Goal: Information Seeking & Learning: Check status

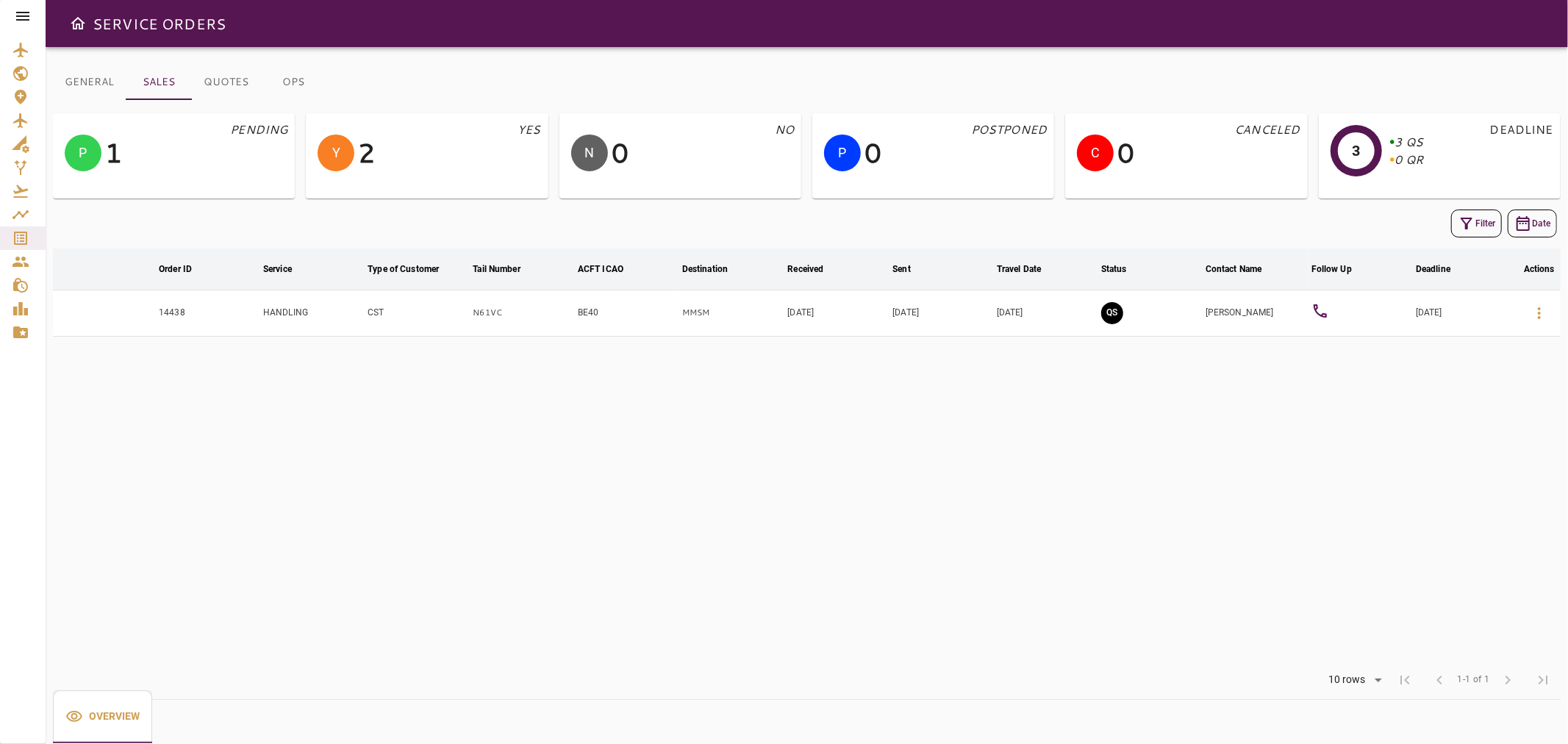
click at [16, 12] on icon at bounding box center [22, 16] width 18 height 18
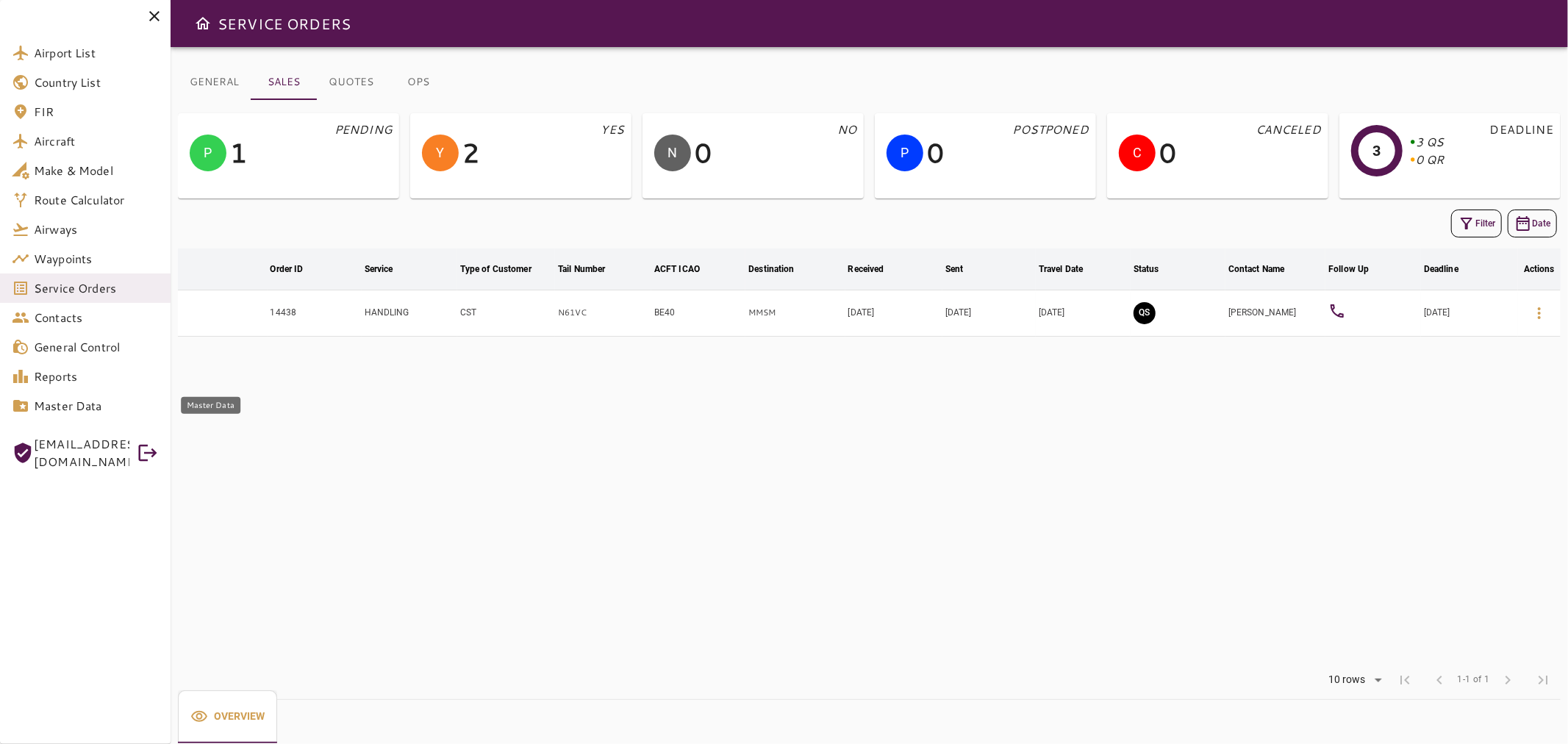
click at [123, 398] on span "Master Data" at bounding box center [96, 406] width 125 height 18
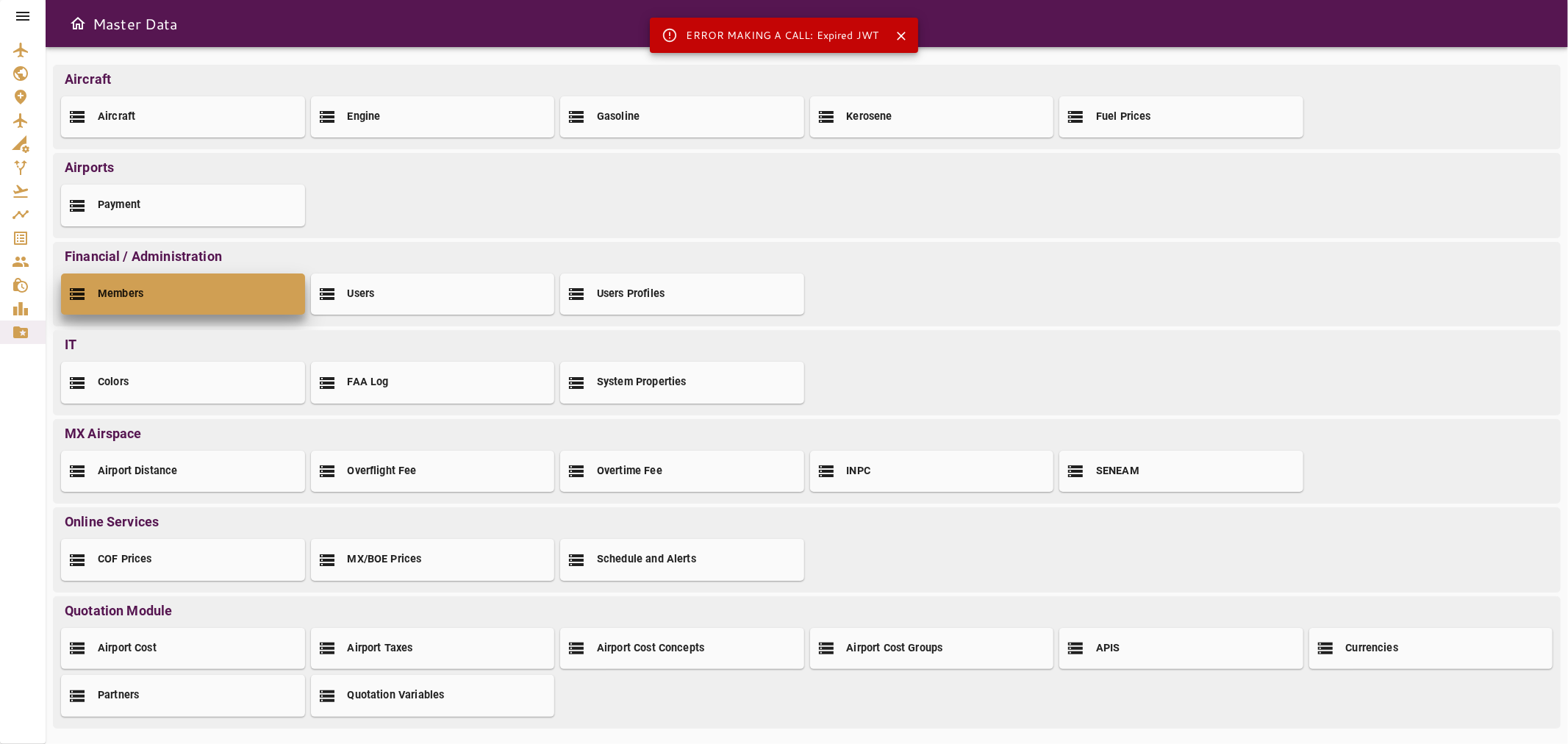
click at [242, 290] on div "Members" at bounding box center [182, 294] width 244 height 41
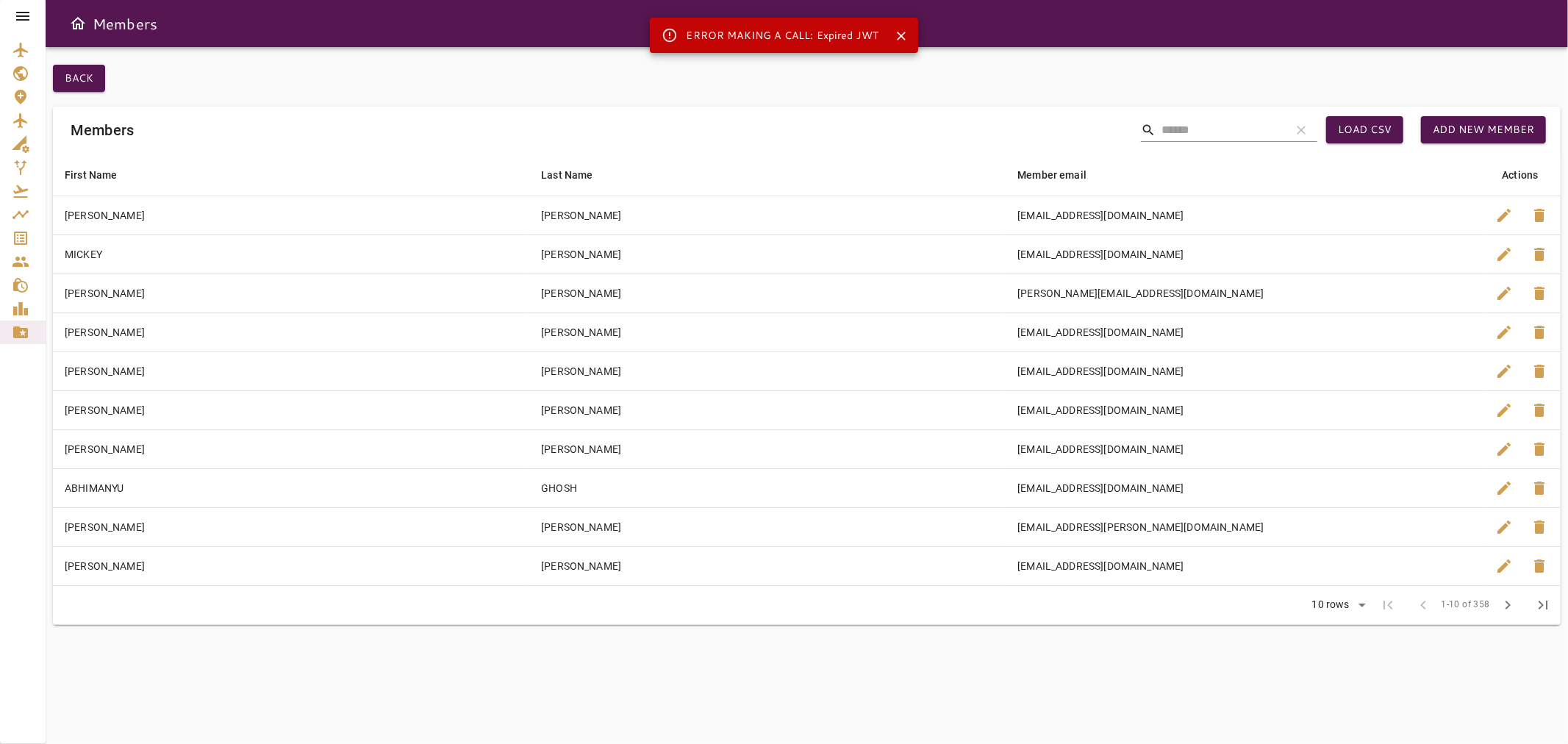
click at [1162, 133] on input "Search" at bounding box center [1220, 130] width 118 height 23
paste input "**********"
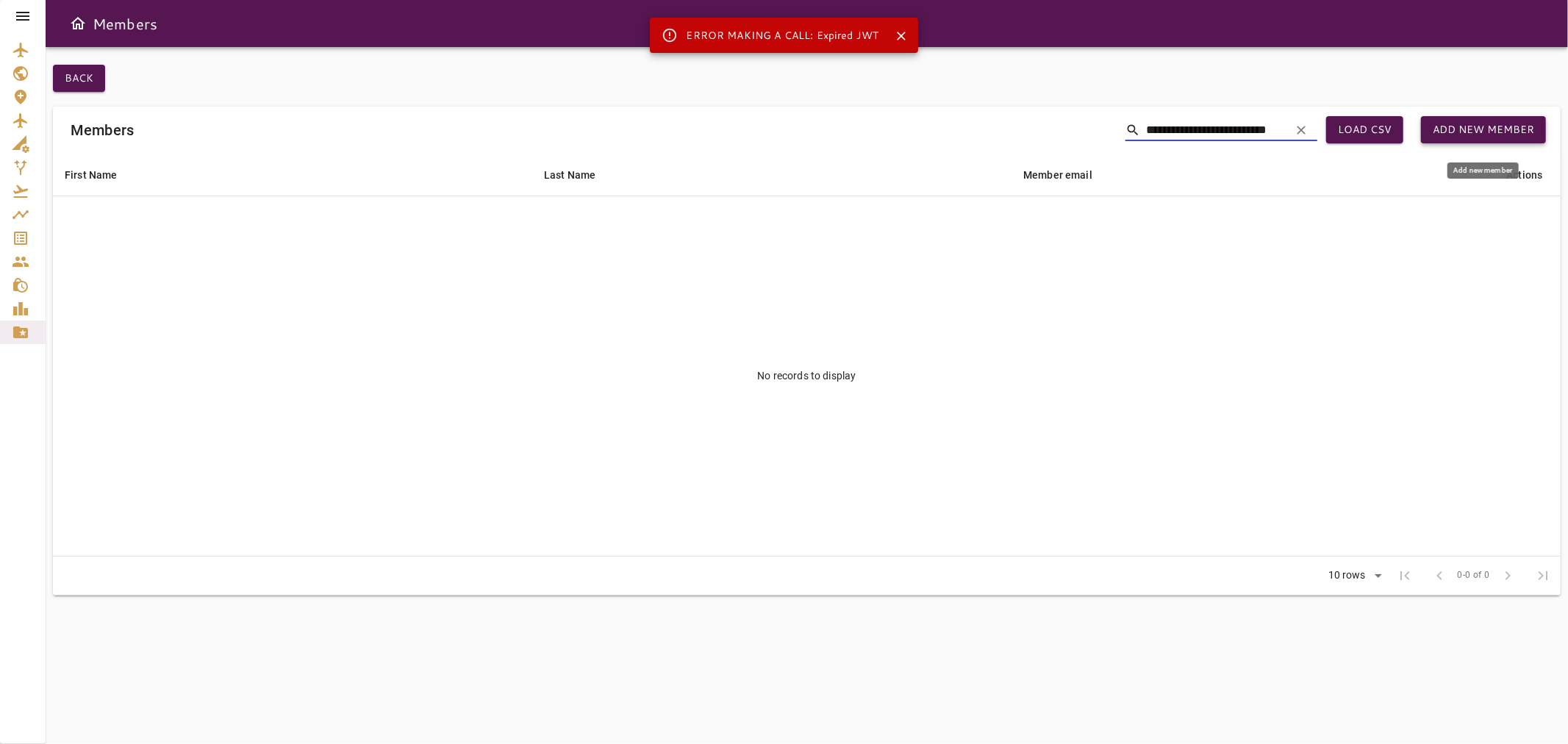
type input "**********"
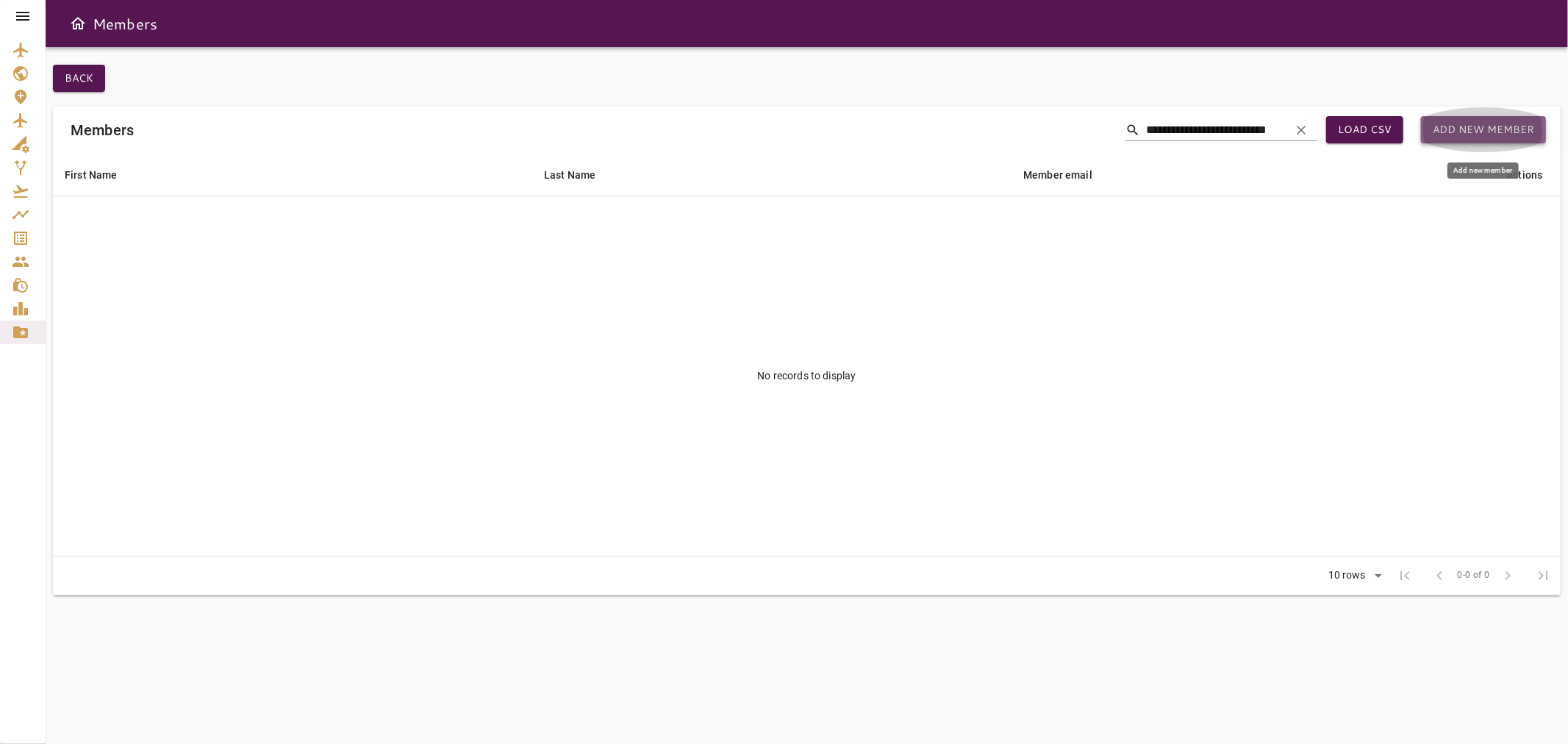
click at [1448, 128] on button "Add new member" at bounding box center [1484, 129] width 125 height 27
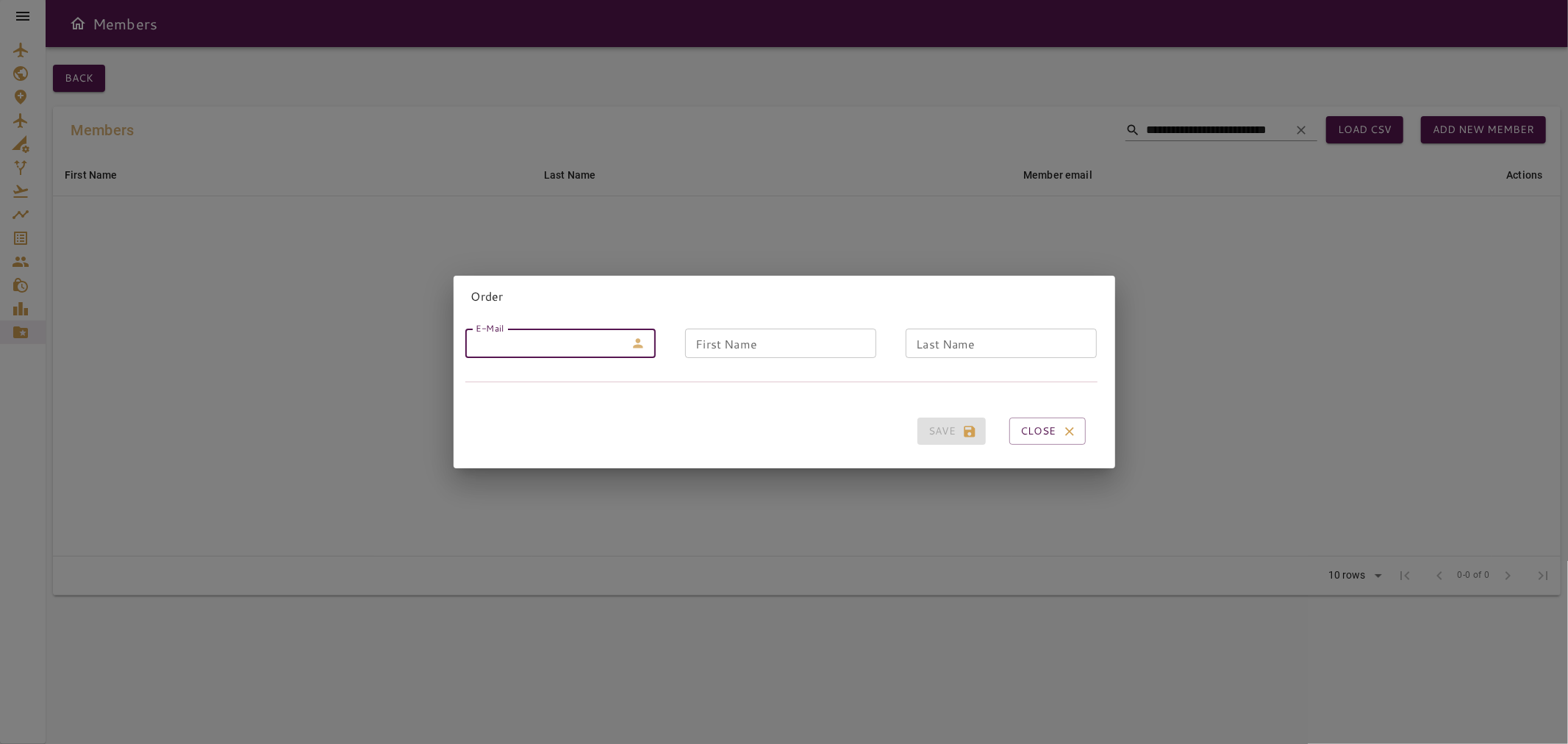
click at [518, 328] on input "E-Mail" at bounding box center [545, 342] width 160 height 29
paste input "**********"
type input "**********"
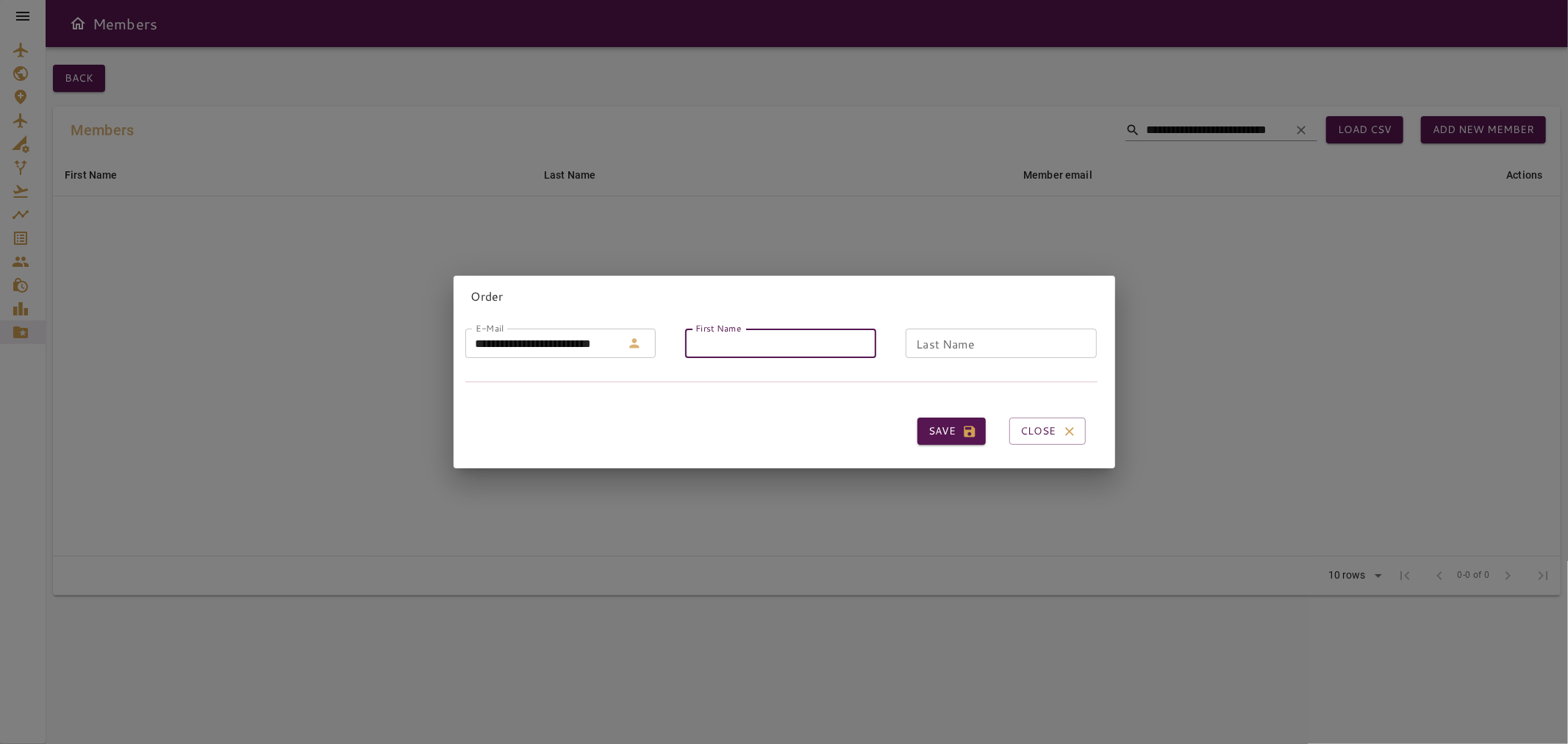
click at [717, 336] on input "First Name" at bounding box center [781, 342] width 191 height 29
type input "*"
type input "****"
click at [939, 336] on input "Last Name" at bounding box center [1001, 342] width 191 height 29
type input "****"
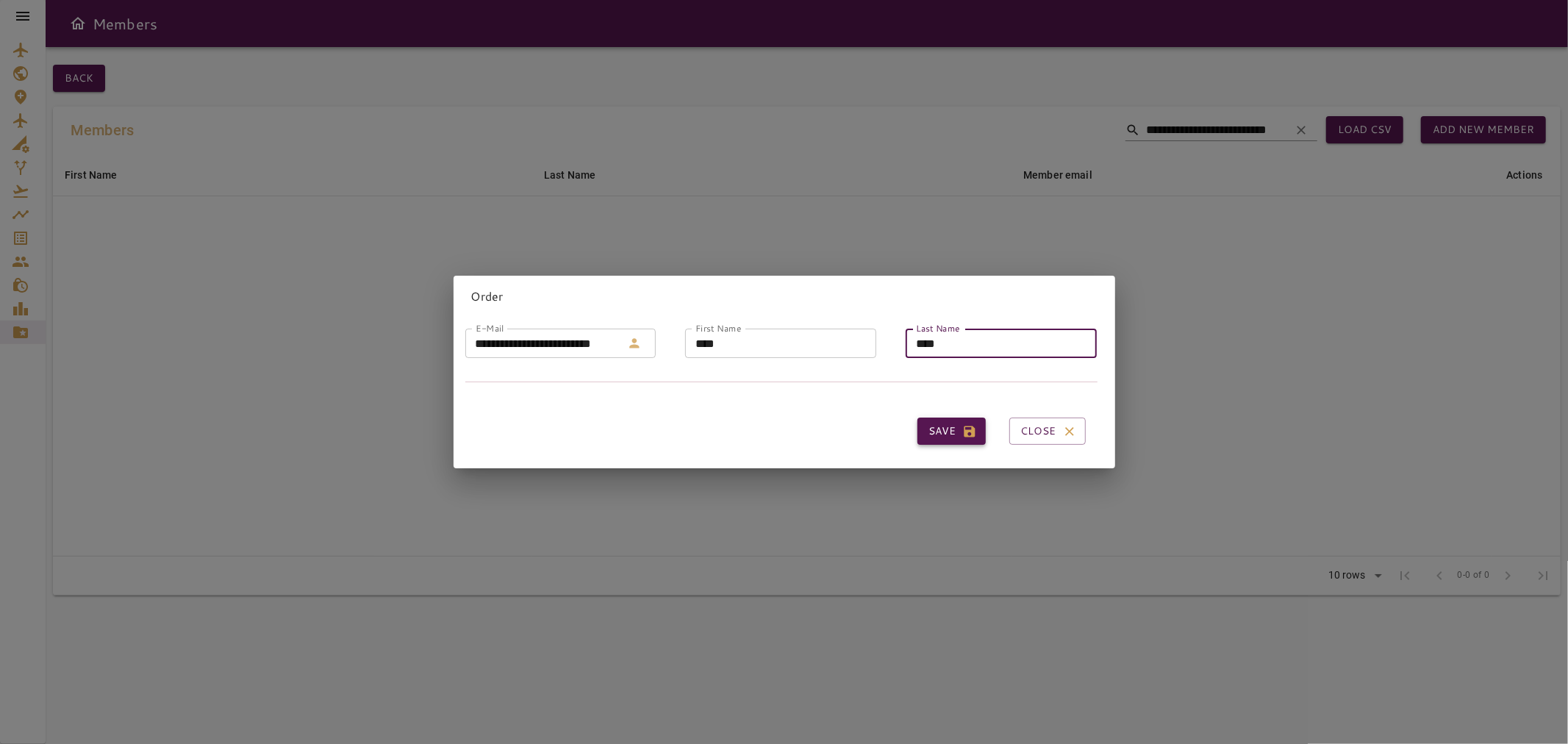
click at [962, 432] on icon "button" at bounding box center [970, 432] width 15 height 15
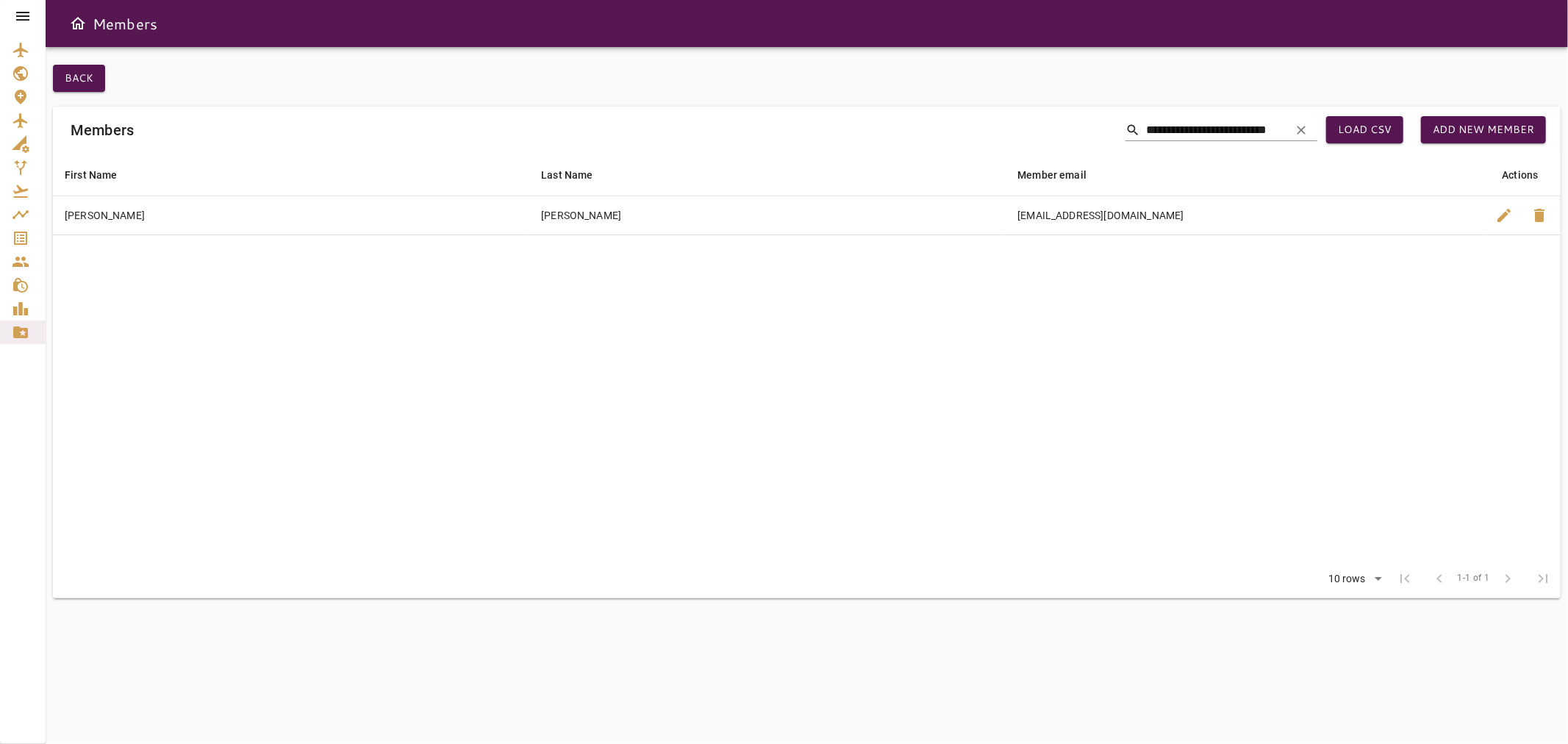
click at [23, 2] on div at bounding box center [22, 16] width 46 height 33
click at [22, 24] on icon at bounding box center [22, 16] width 18 height 18
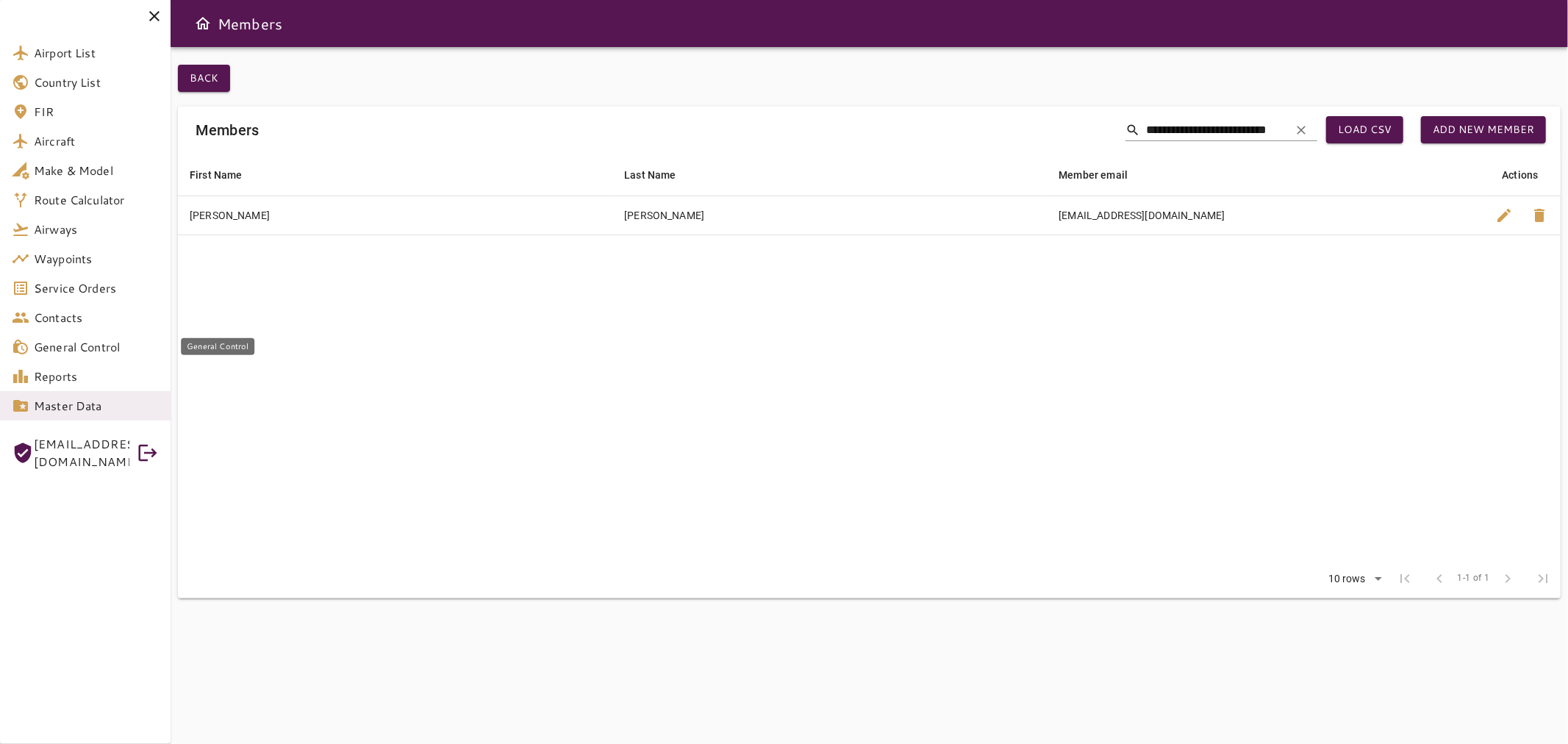
click at [114, 347] on span "General Control" at bounding box center [96, 347] width 125 height 18
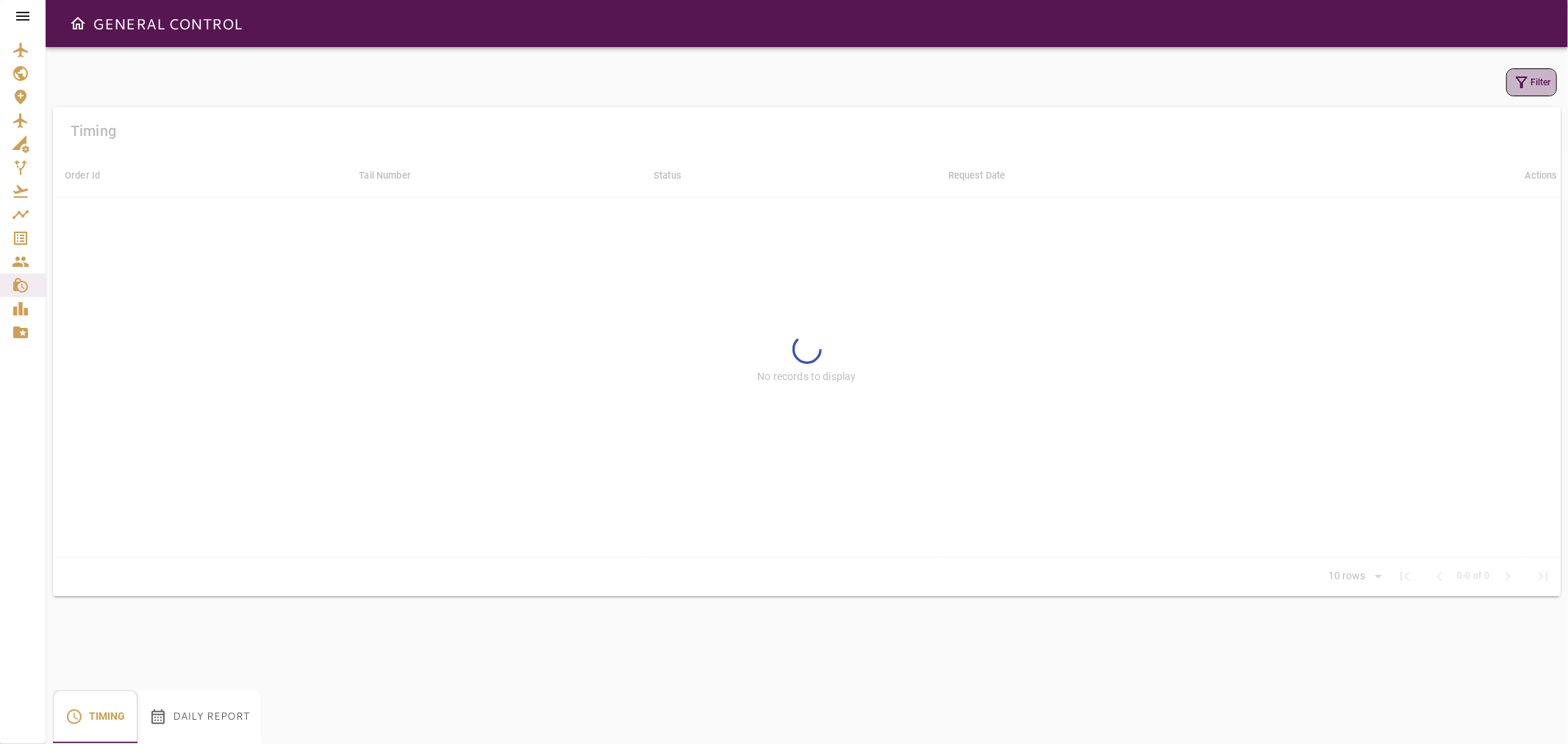
click at [1516, 86] on icon "button" at bounding box center [1521, 82] width 18 height 18
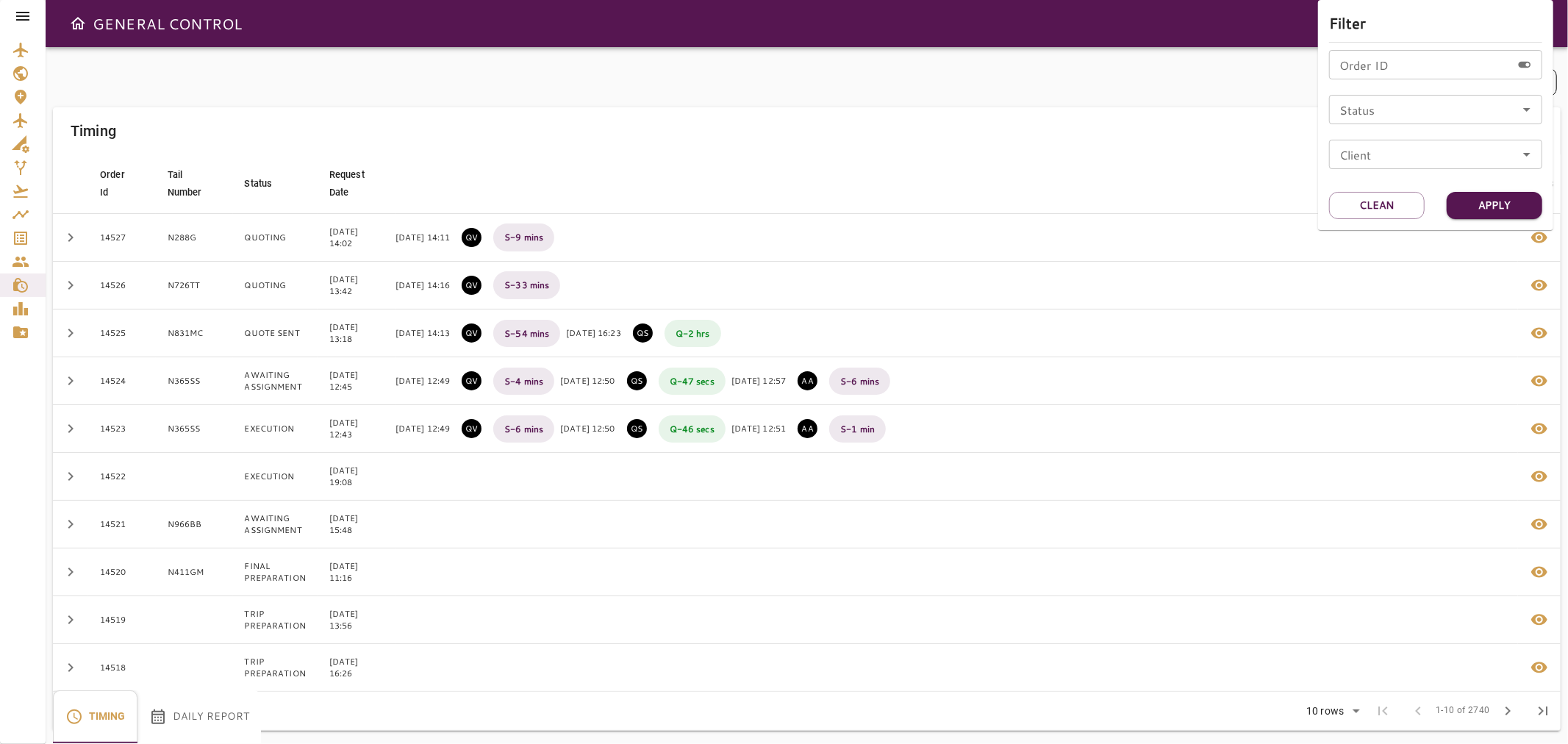
click at [30, 15] on div at bounding box center [784, 372] width 1568 height 744
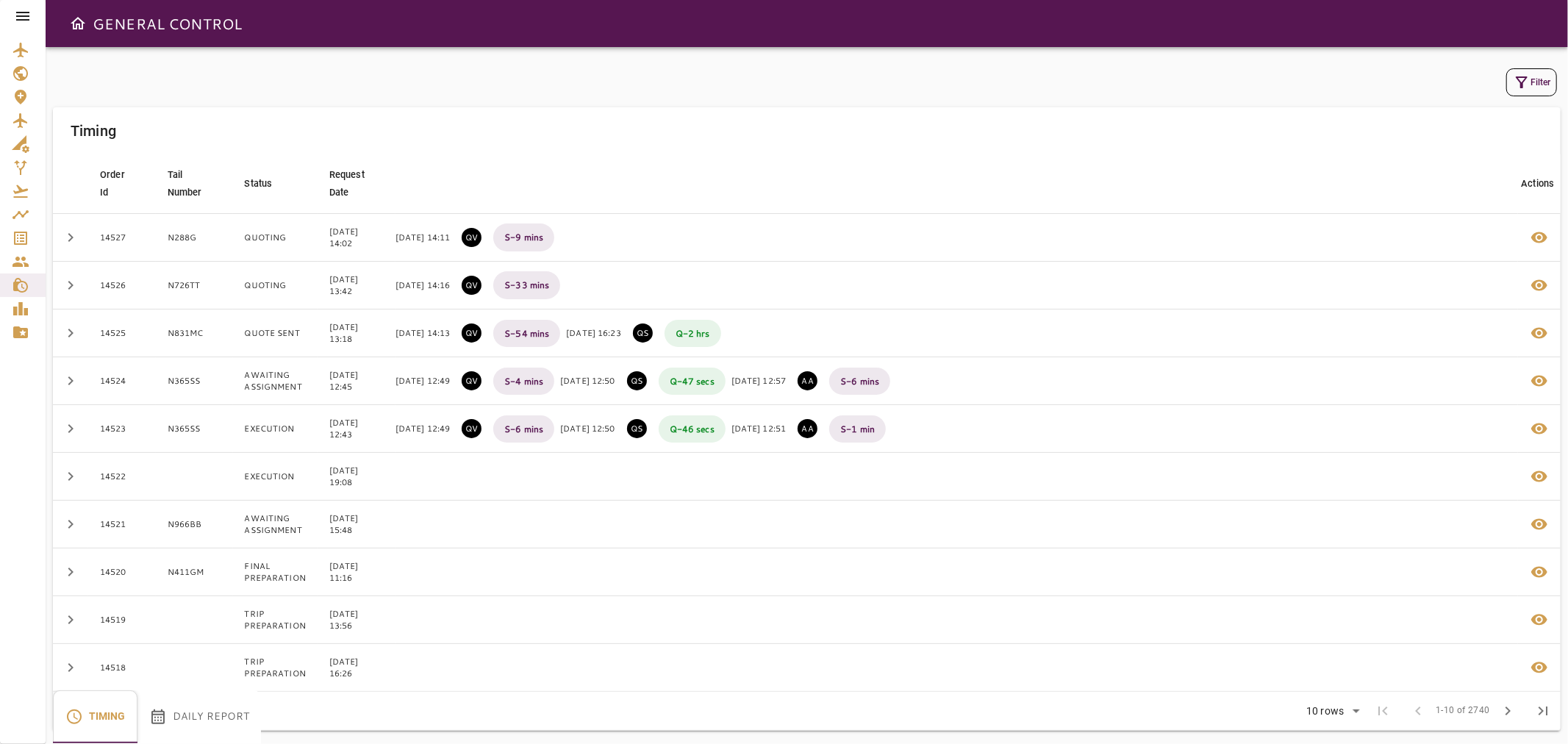
drag, startPoint x: 22, startPoint y: 17, endPoint x: 24, endPoint y: 32, distance: 15.1
click at [21, 17] on icon at bounding box center [22, 16] width 18 height 18
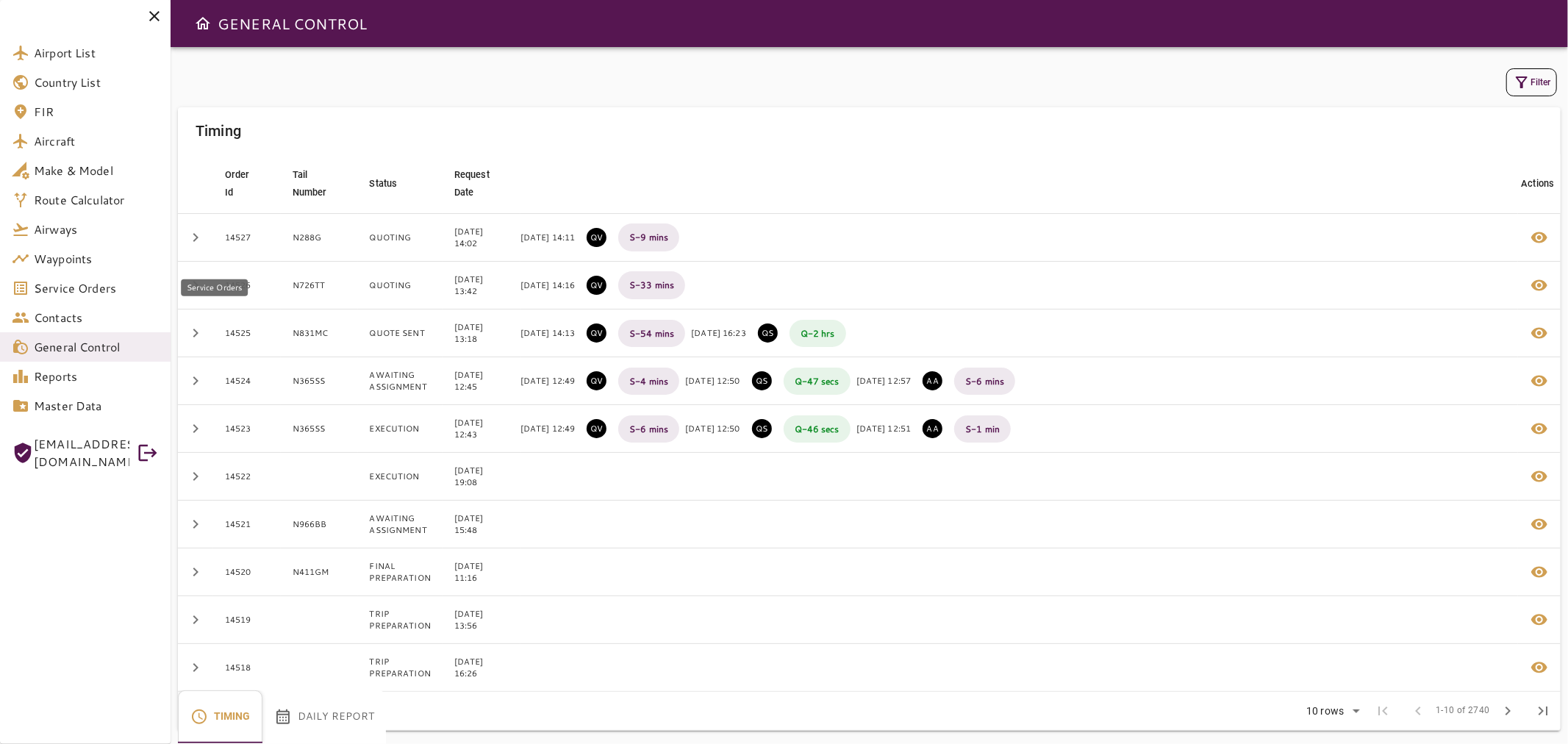
click at [82, 279] on span "Service Orders" at bounding box center [96, 288] width 125 height 18
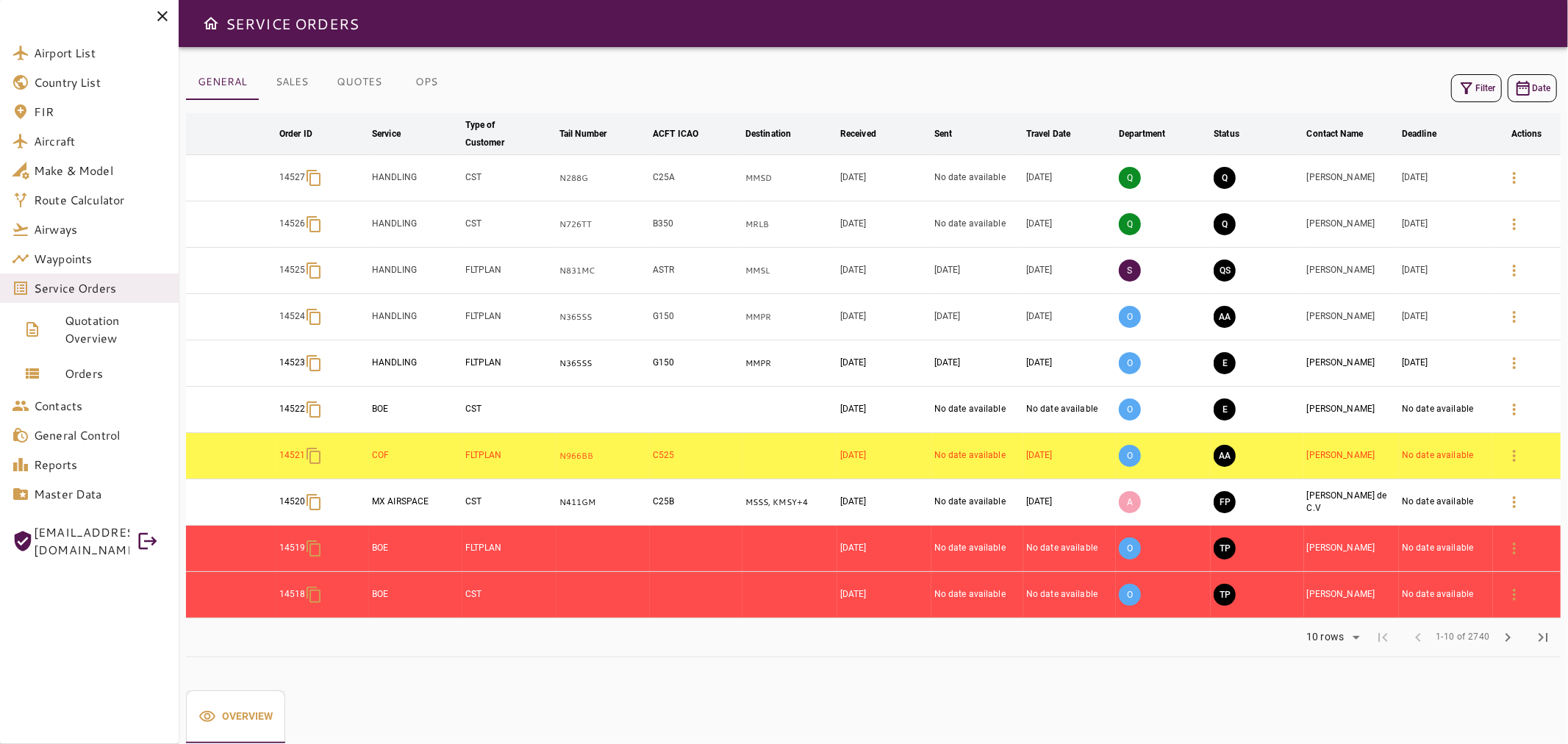
click at [1471, 90] on icon "button" at bounding box center [1466, 88] width 18 height 18
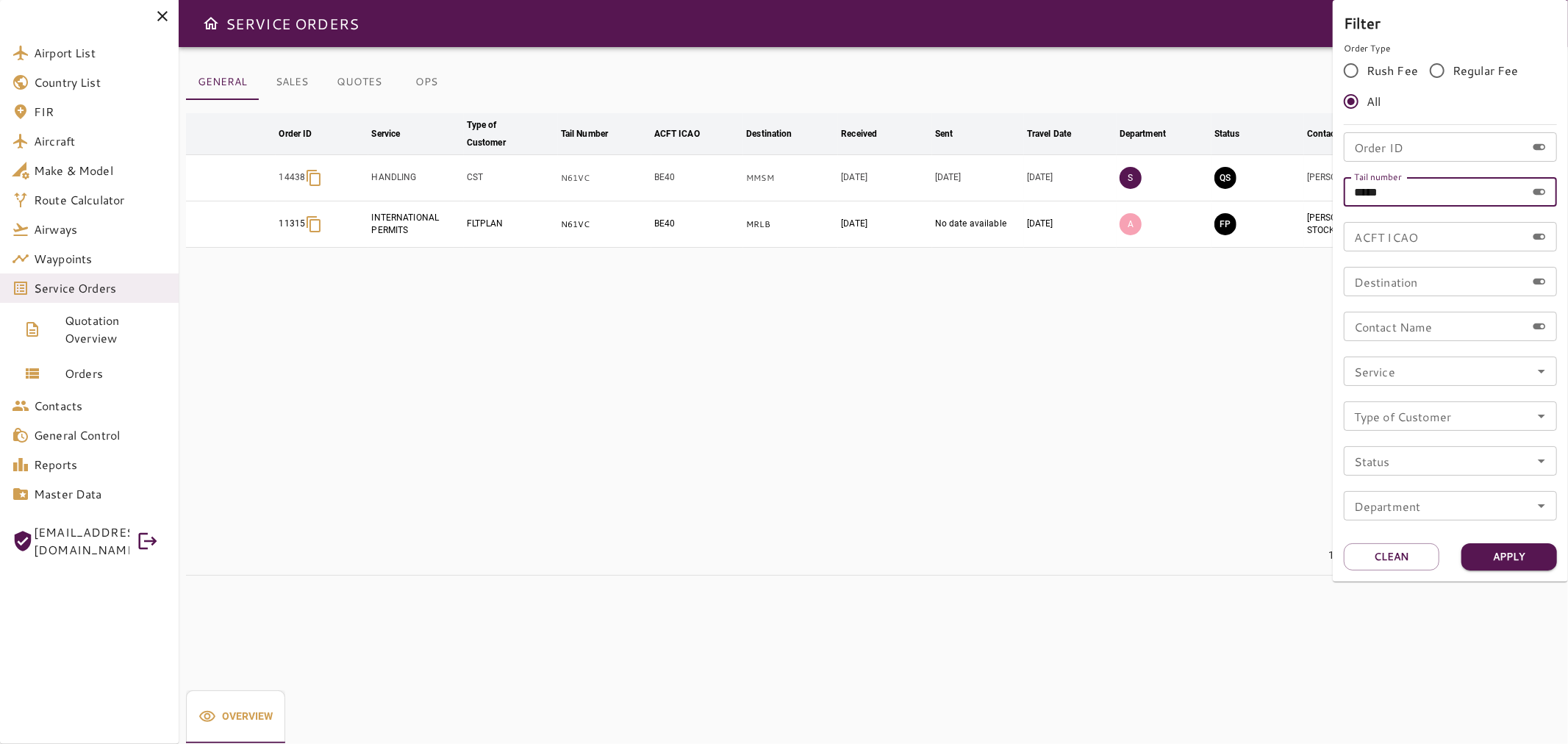
drag, startPoint x: 1471, startPoint y: 184, endPoint x: 1223, endPoint y: 198, distance: 248.4
click at [1223, 198] on div "Filter Order Type Rush Fee Regular Fee All Order ID Order ID Tail number ***** …" at bounding box center [784, 372] width 1568 height 744
paste input "*"
type input "******"
click at [1531, 553] on button "Apply" at bounding box center [1509, 556] width 95 height 27
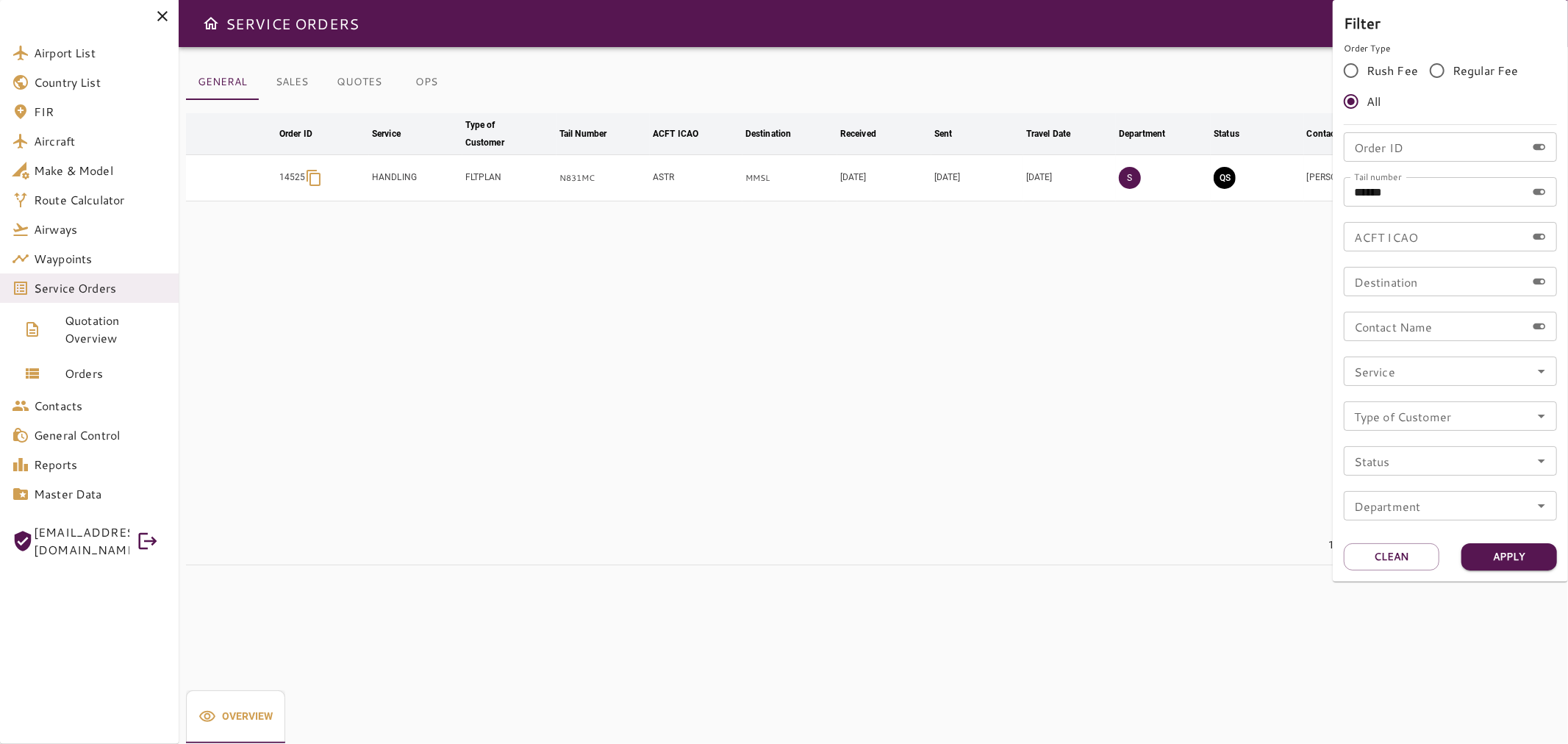
click at [1144, 379] on div at bounding box center [784, 372] width 1568 height 744
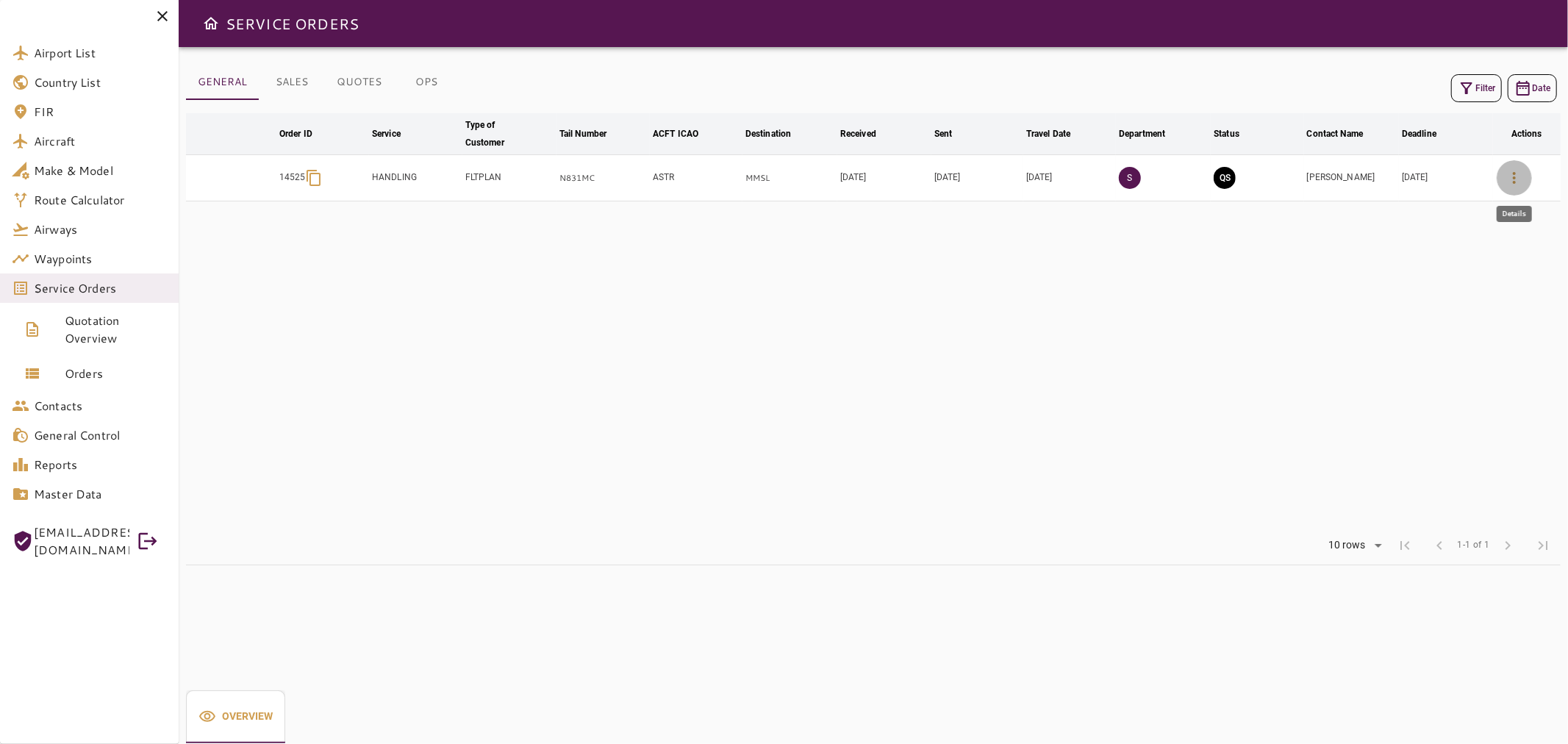
click at [1516, 175] on icon "button" at bounding box center [1514, 178] width 18 height 18
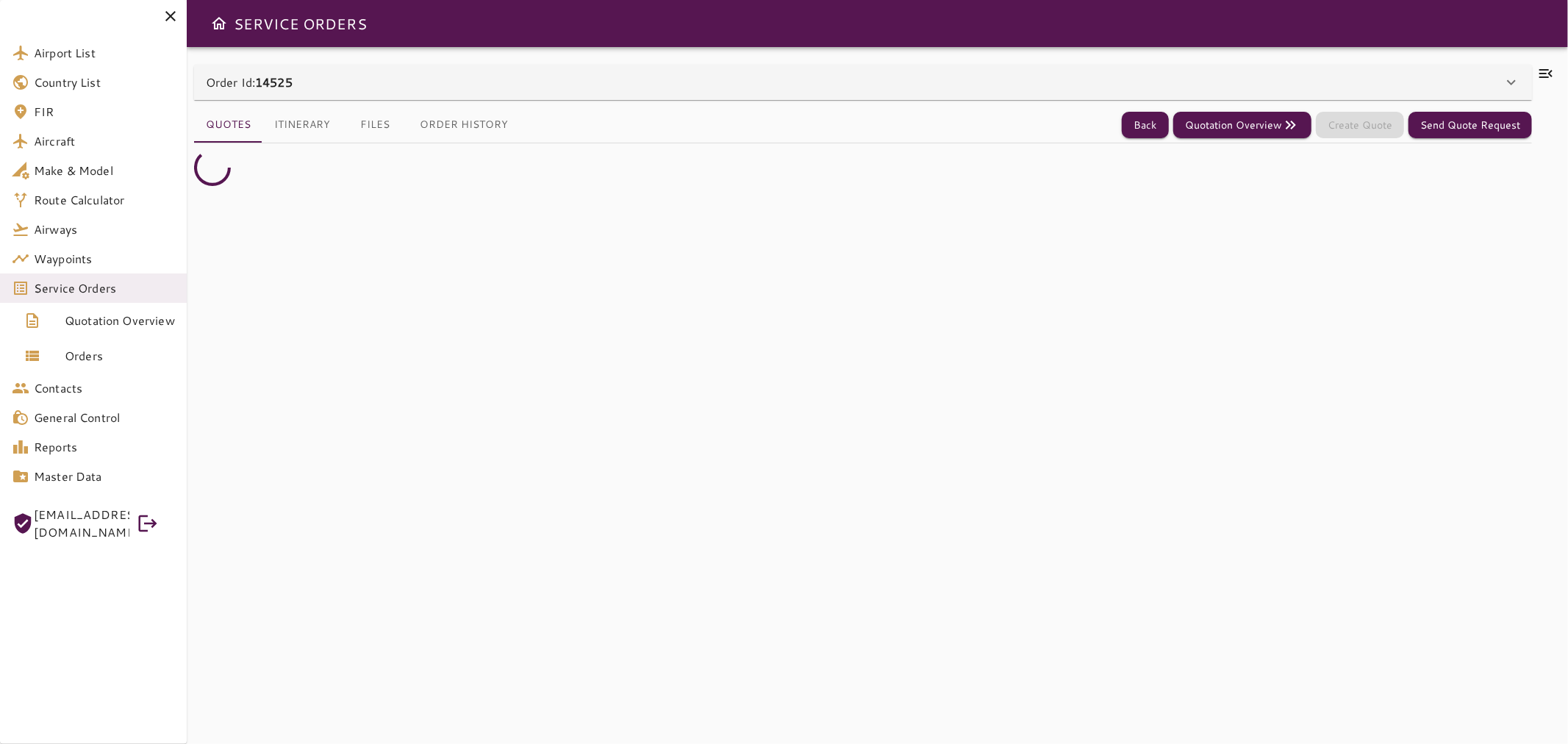
click at [1548, 72] on icon at bounding box center [1546, 73] width 18 height 18
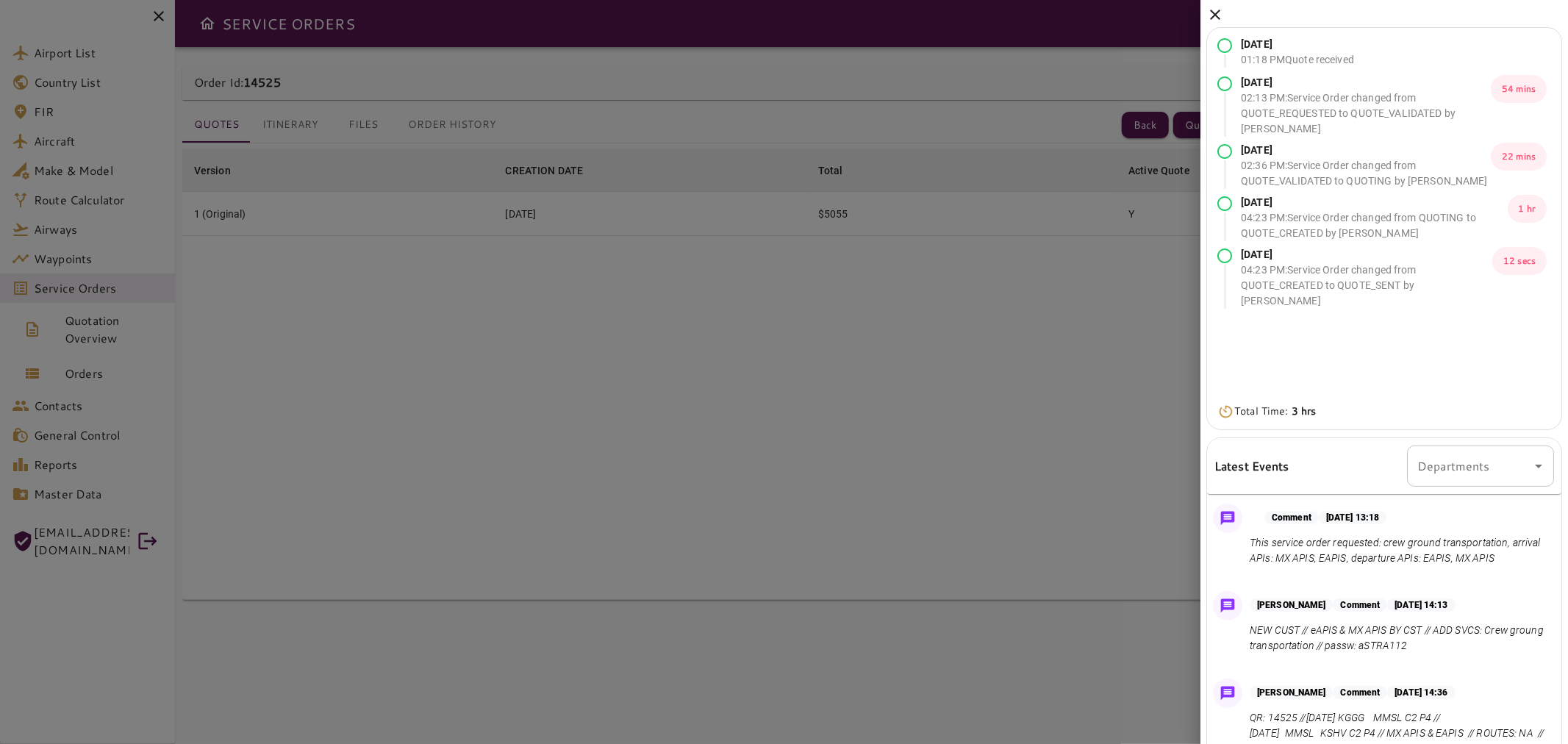
click at [1223, 19] on icon at bounding box center [1215, 14] width 18 height 18
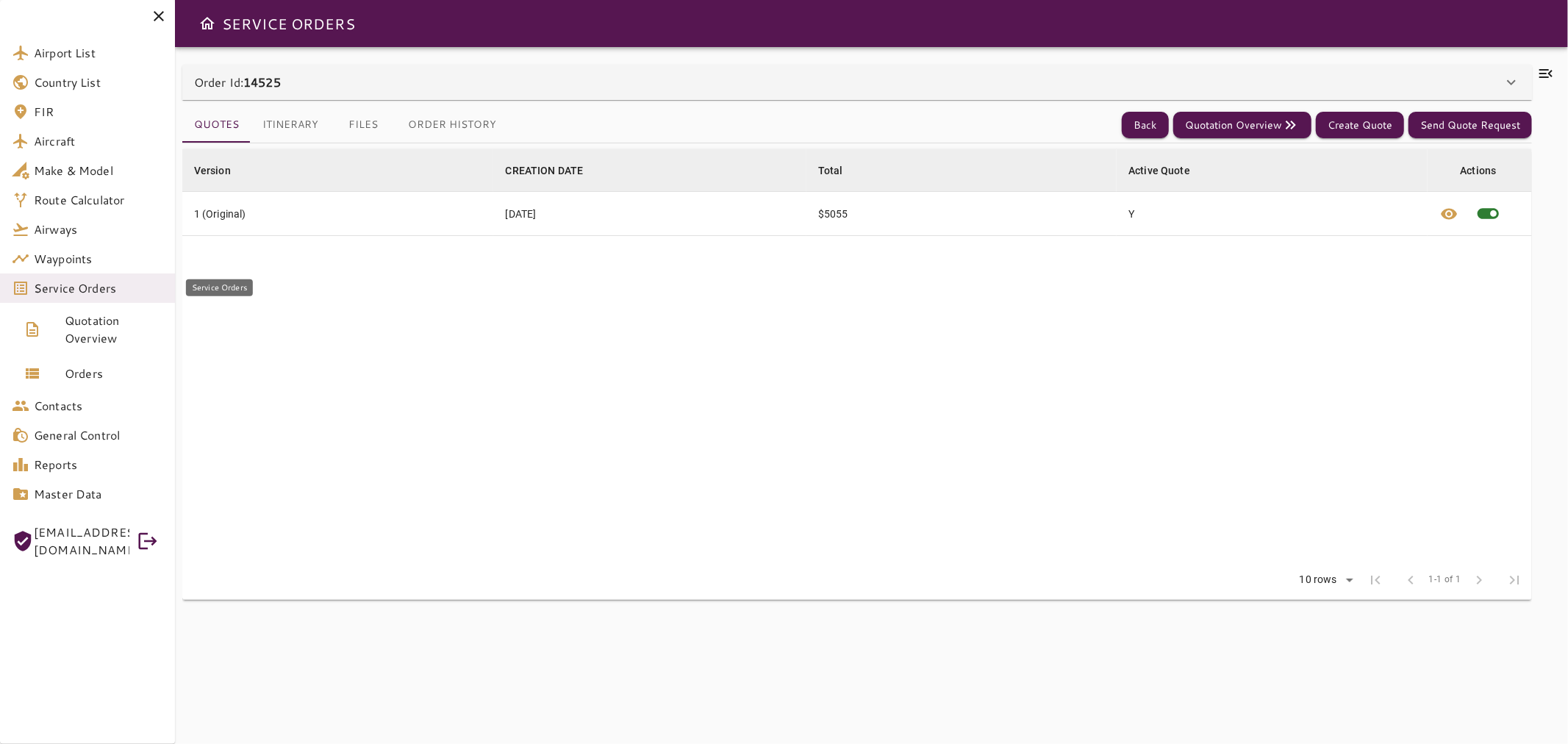
click at [144, 288] on span "Service Orders" at bounding box center [98, 288] width 129 height 18
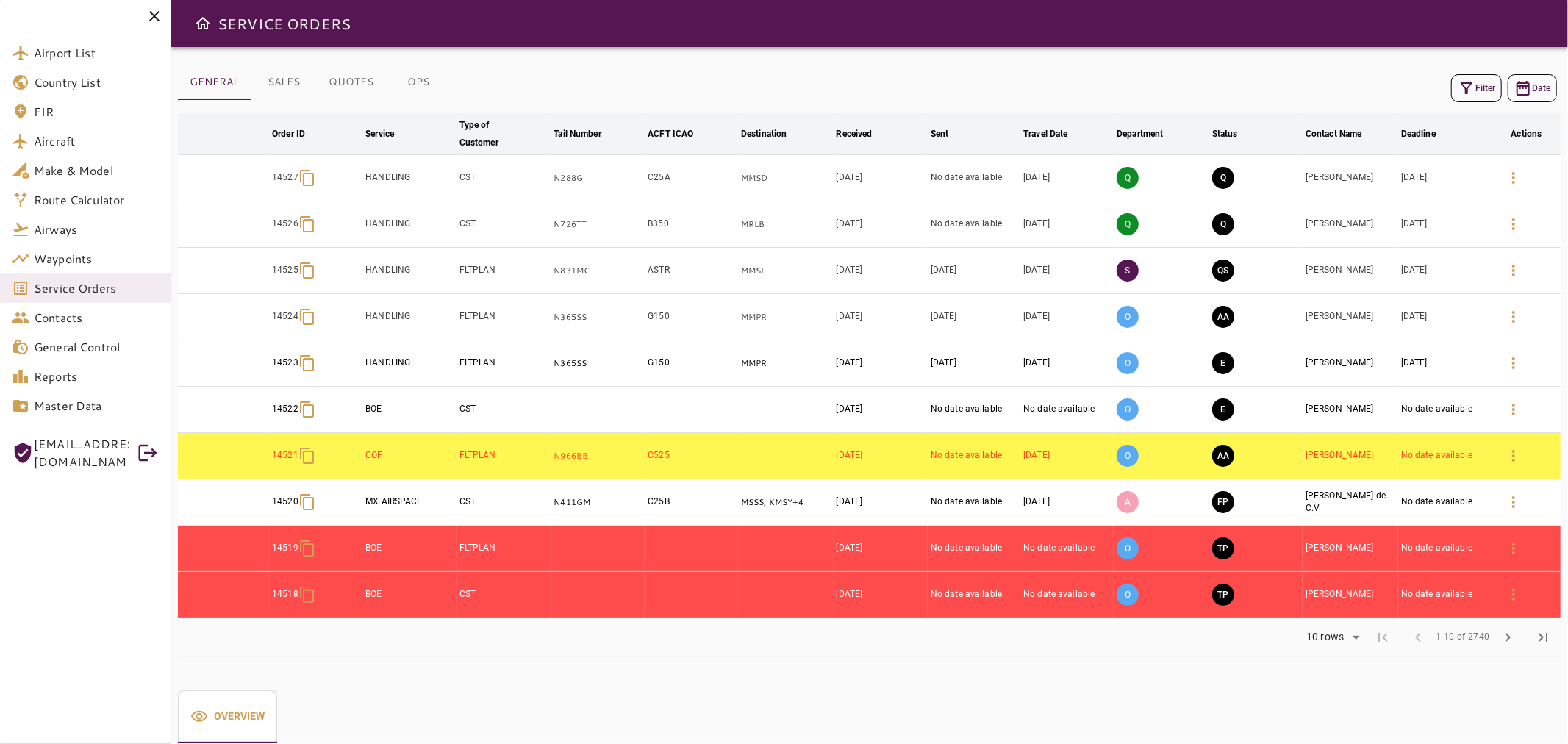
click at [148, 12] on icon at bounding box center [154, 16] width 18 height 18
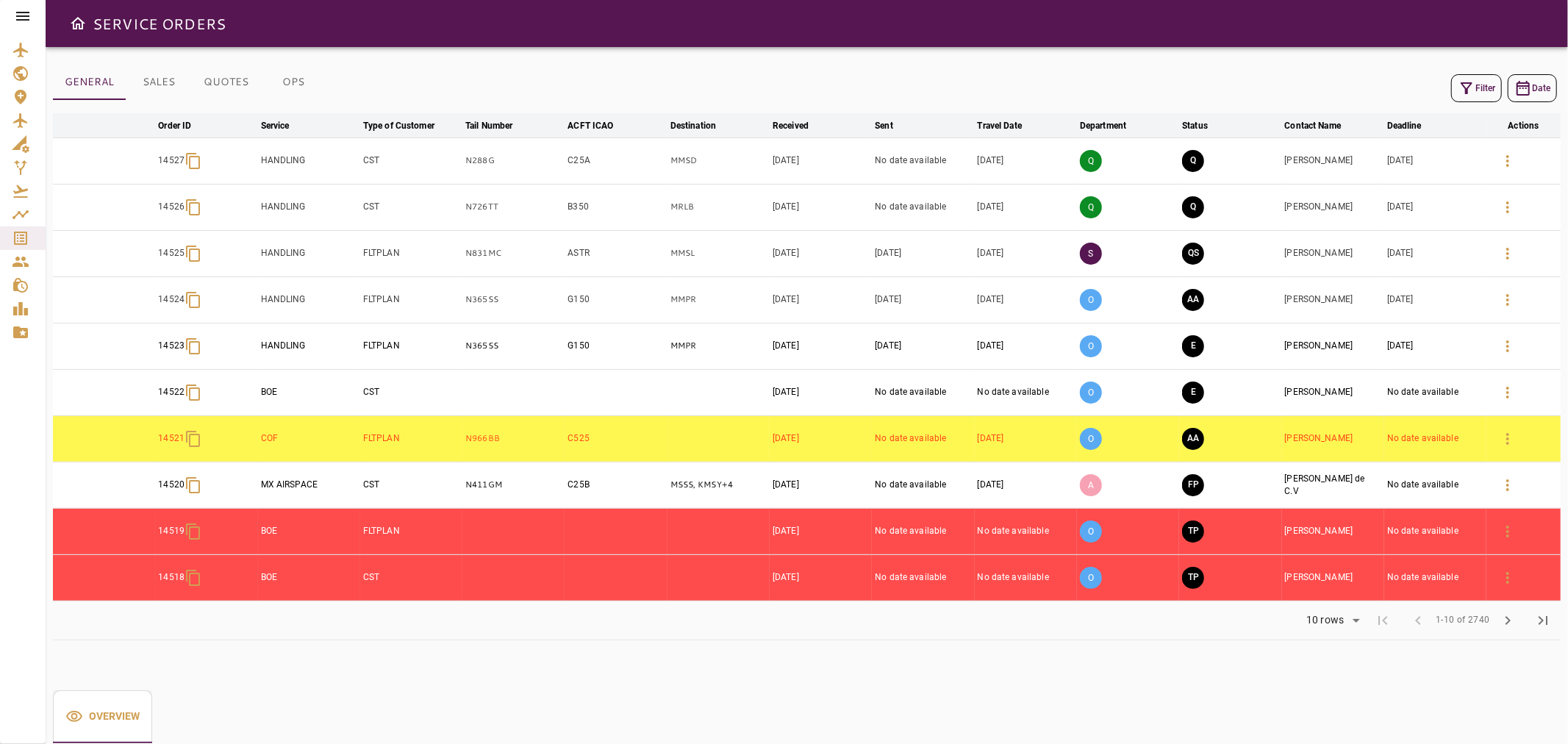
click at [1458, 94] on icon "button" at bounding box center [1466, 88] width 18 height 18
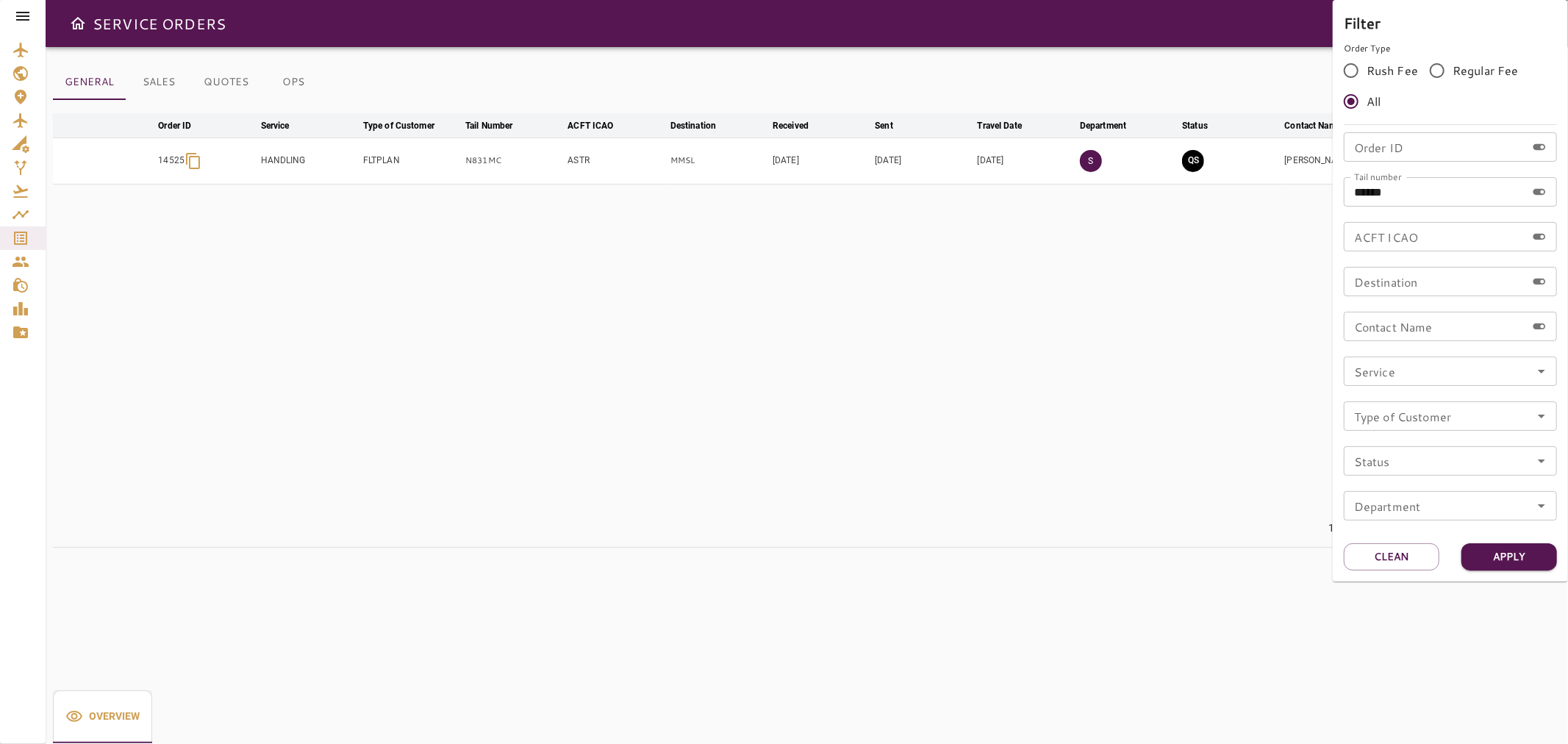
click at [776, 10] on div at bounding box center [784, 372] width 1568 height 744
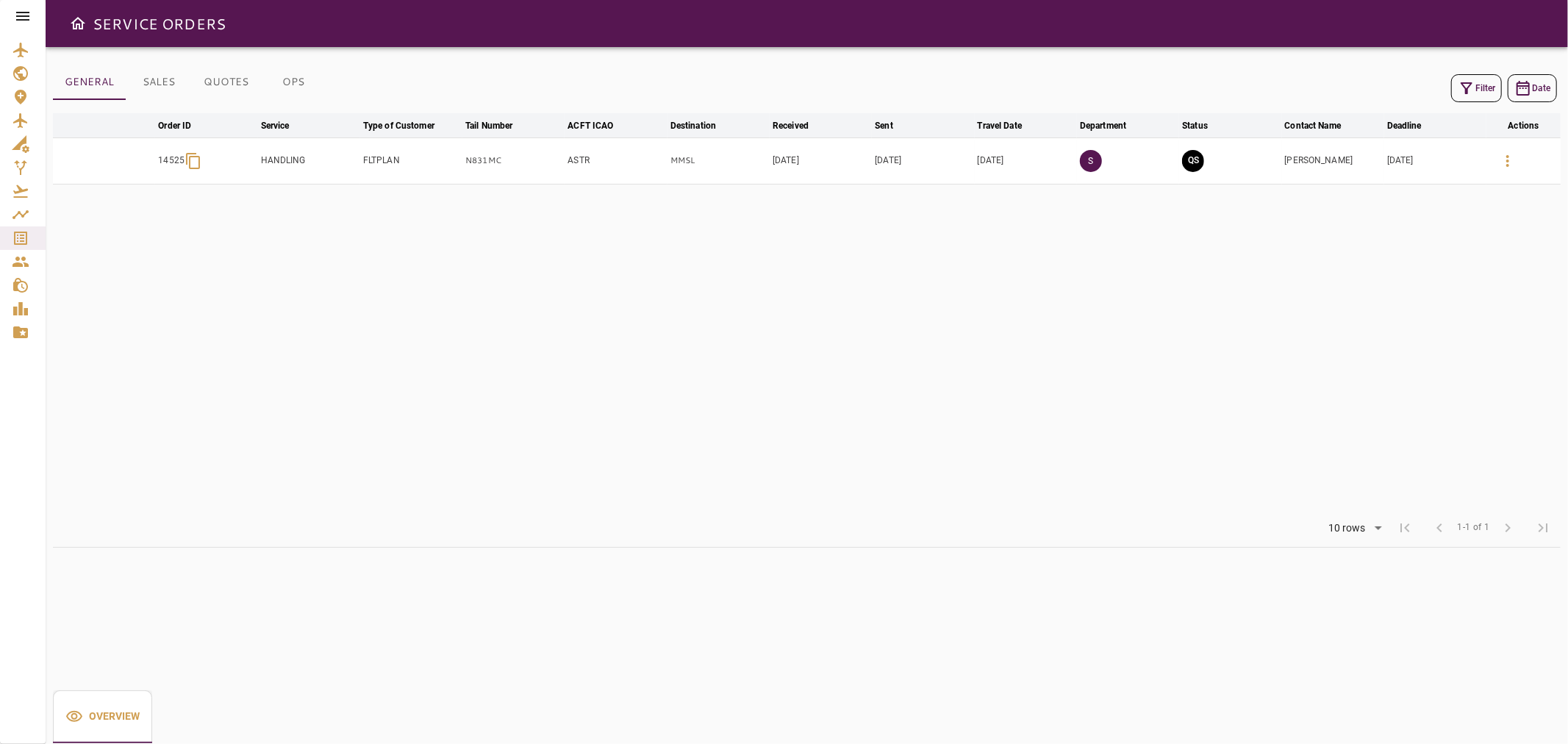
click at [1476, 87] on button "Filter" at bounding box center [1476, 88] width 50 height 28
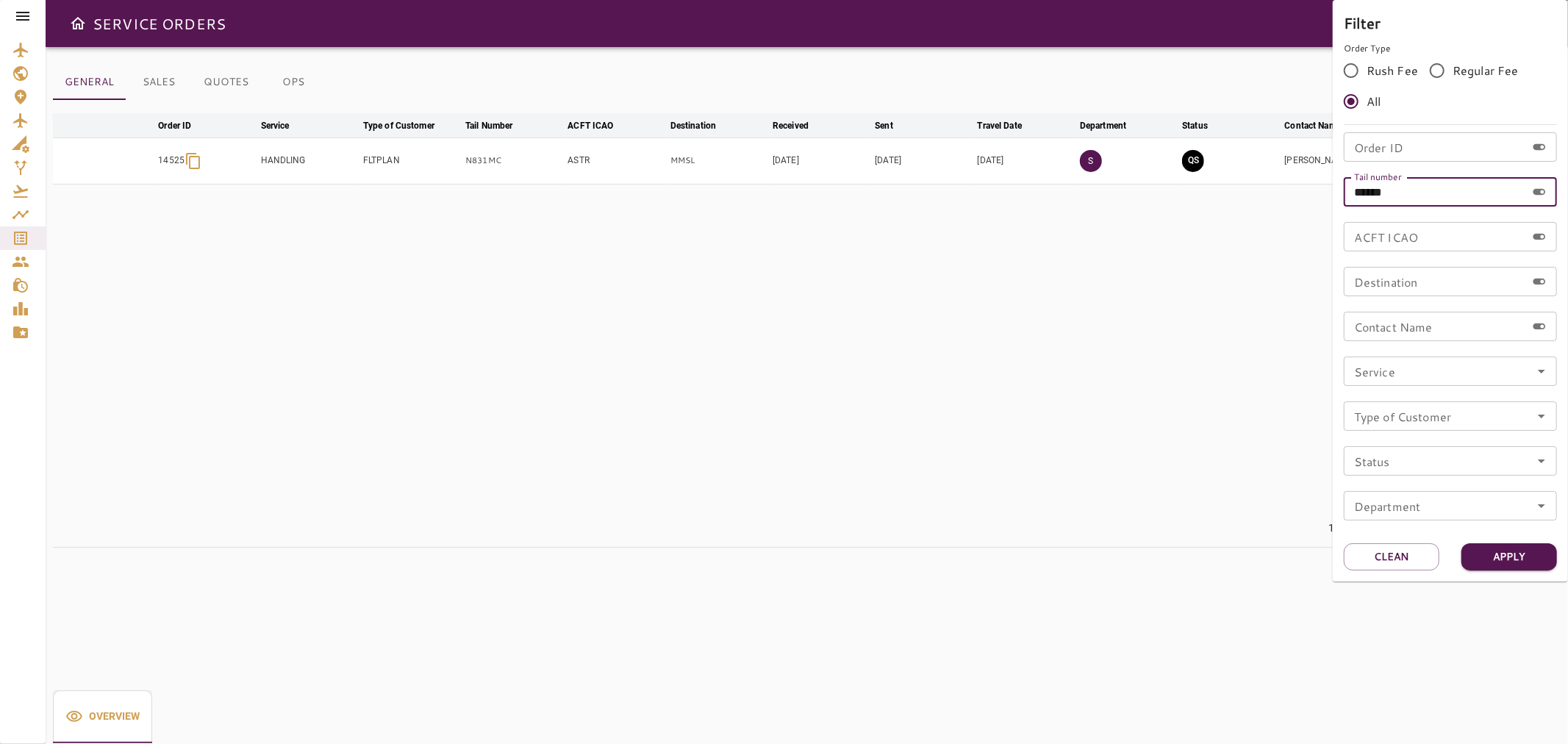
drag, startPoint x: 1431, startPoint y: 194, endPoint x: 1230, endPoint y: 215, distance: 202.1
click at [1230, 215] on div "Filter Order Type Rush Fee Regular Fee All Order ID Order ID Tail number ******…" at bounding box center [784, 372] width 1568 height 744
paste input "text"
type input "******"
click at [1494, 553] on button "Apply" at bounding box center [1509, 556] width 95 height 27
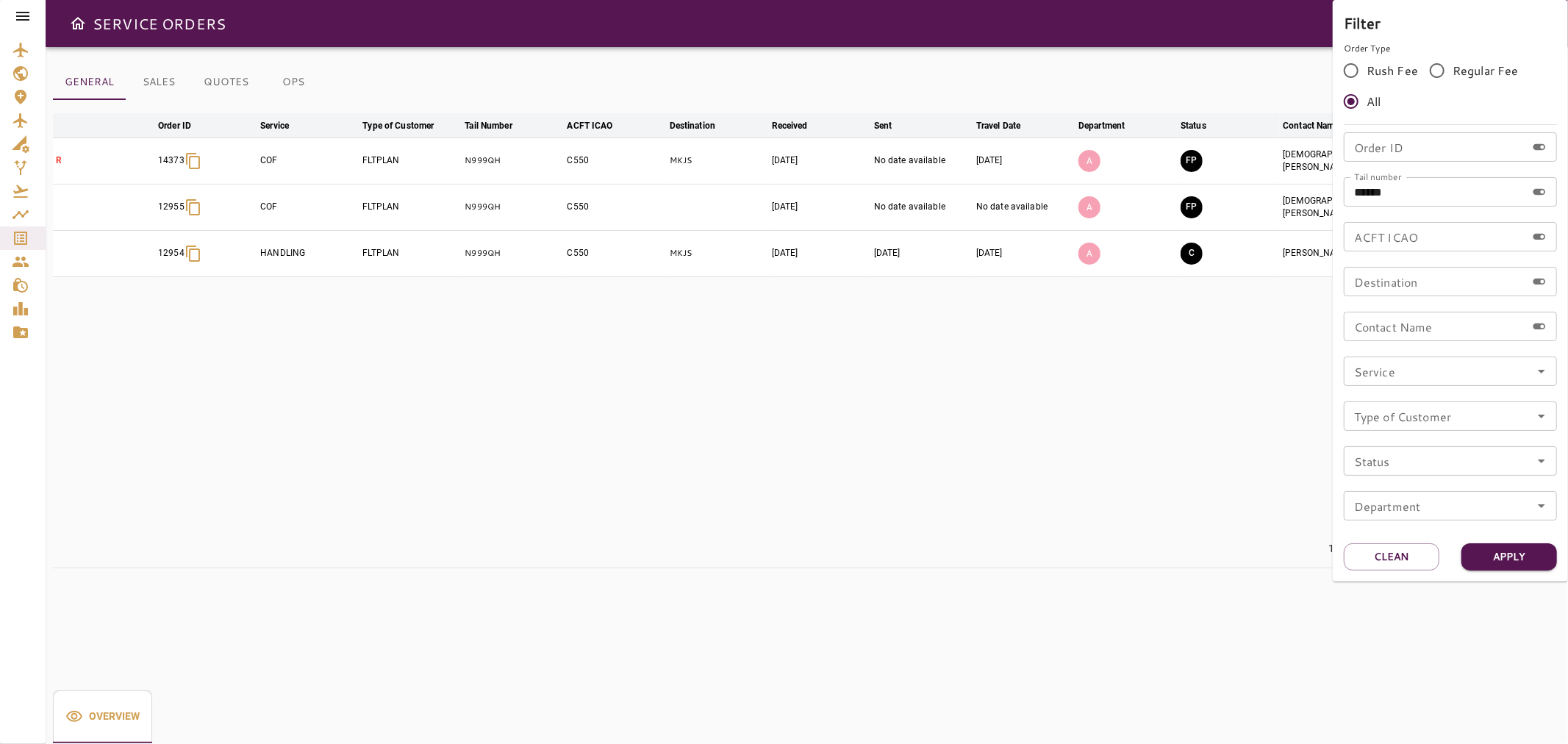
click at [1178, 401] on div at bounding box center [784, 372] width 1568 height 744
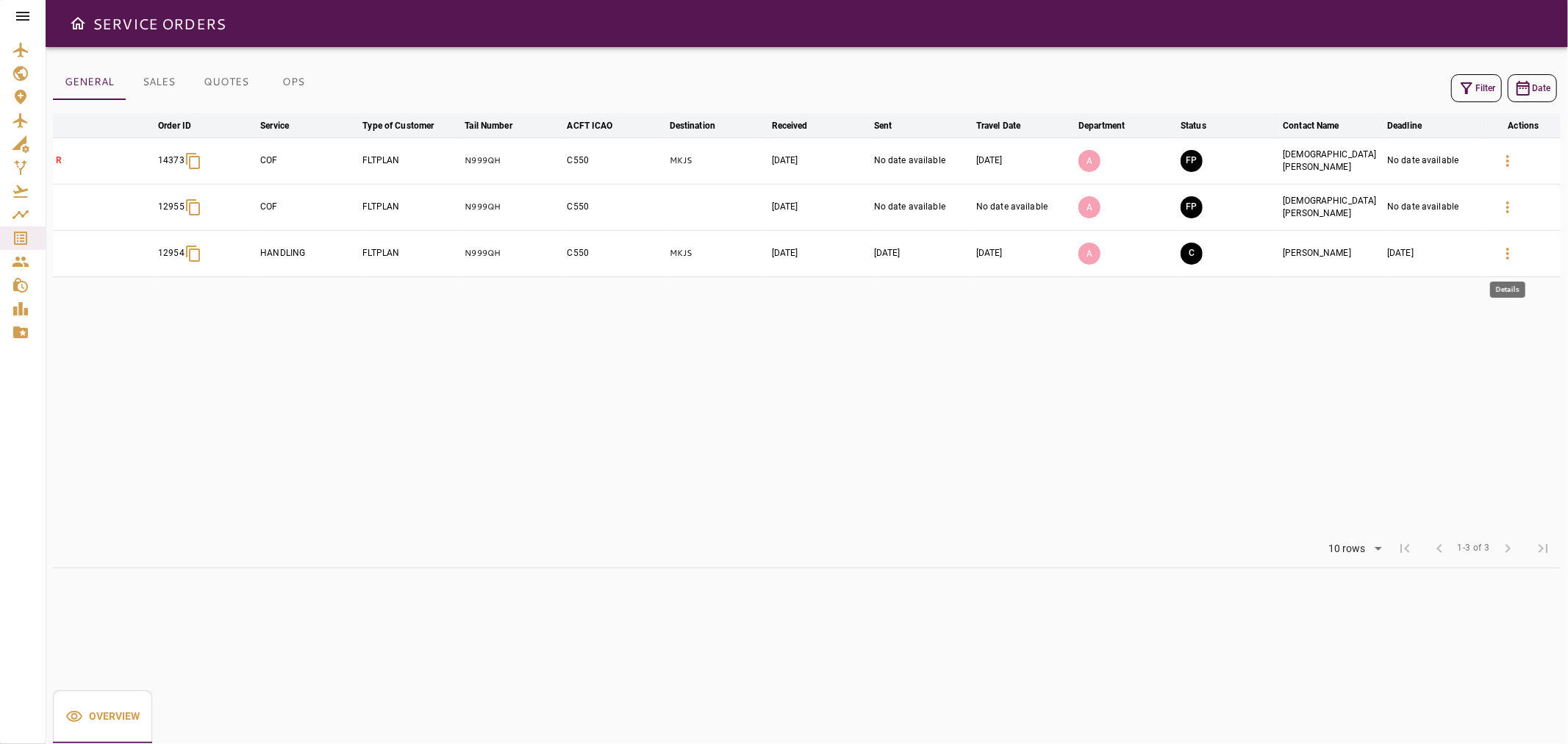
click at [1502, 256] on icon "button" at bounding box center [1507, 253] width 18 height 18
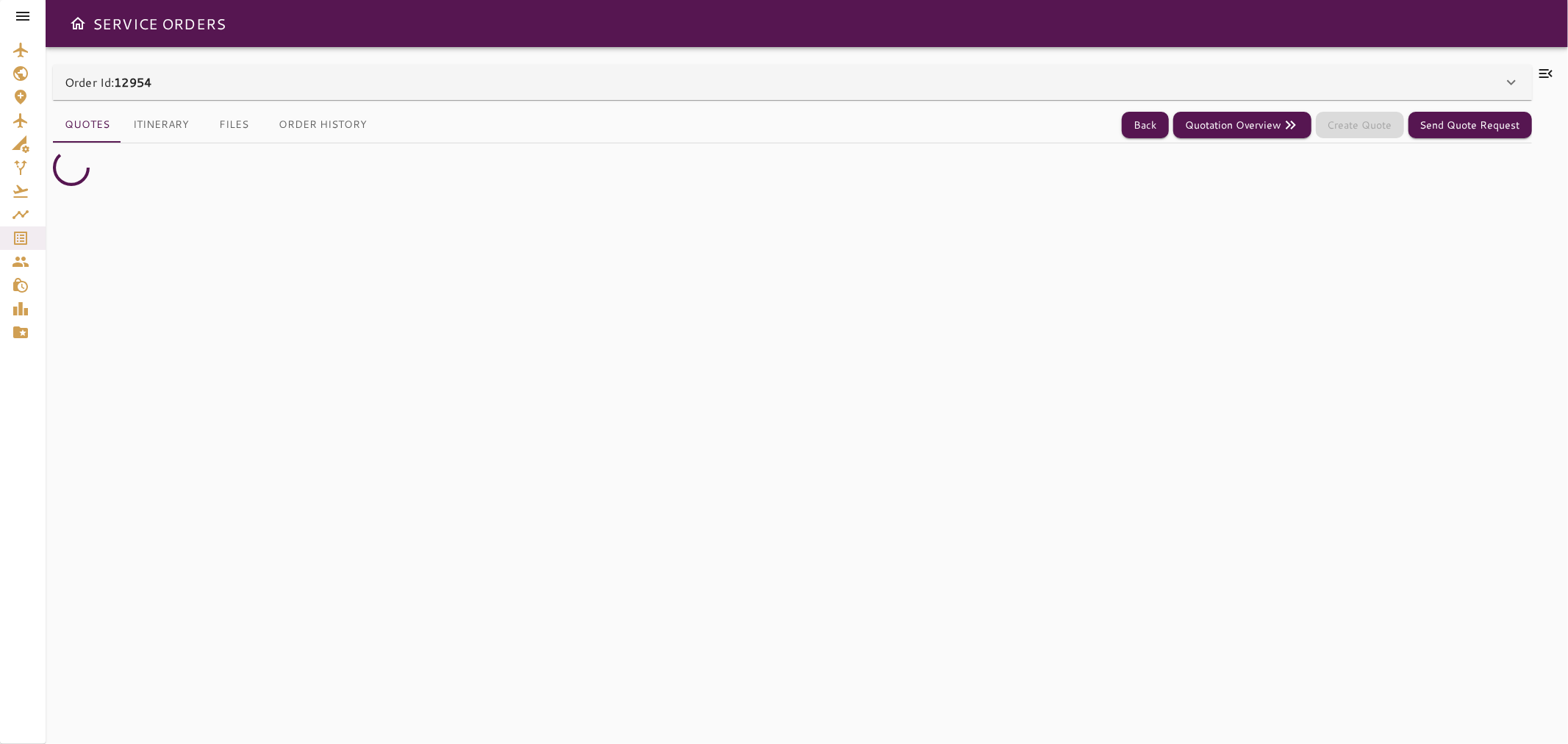
click at [1538, 72] on icon at bounding box center [1546, 73] width 18 height 18
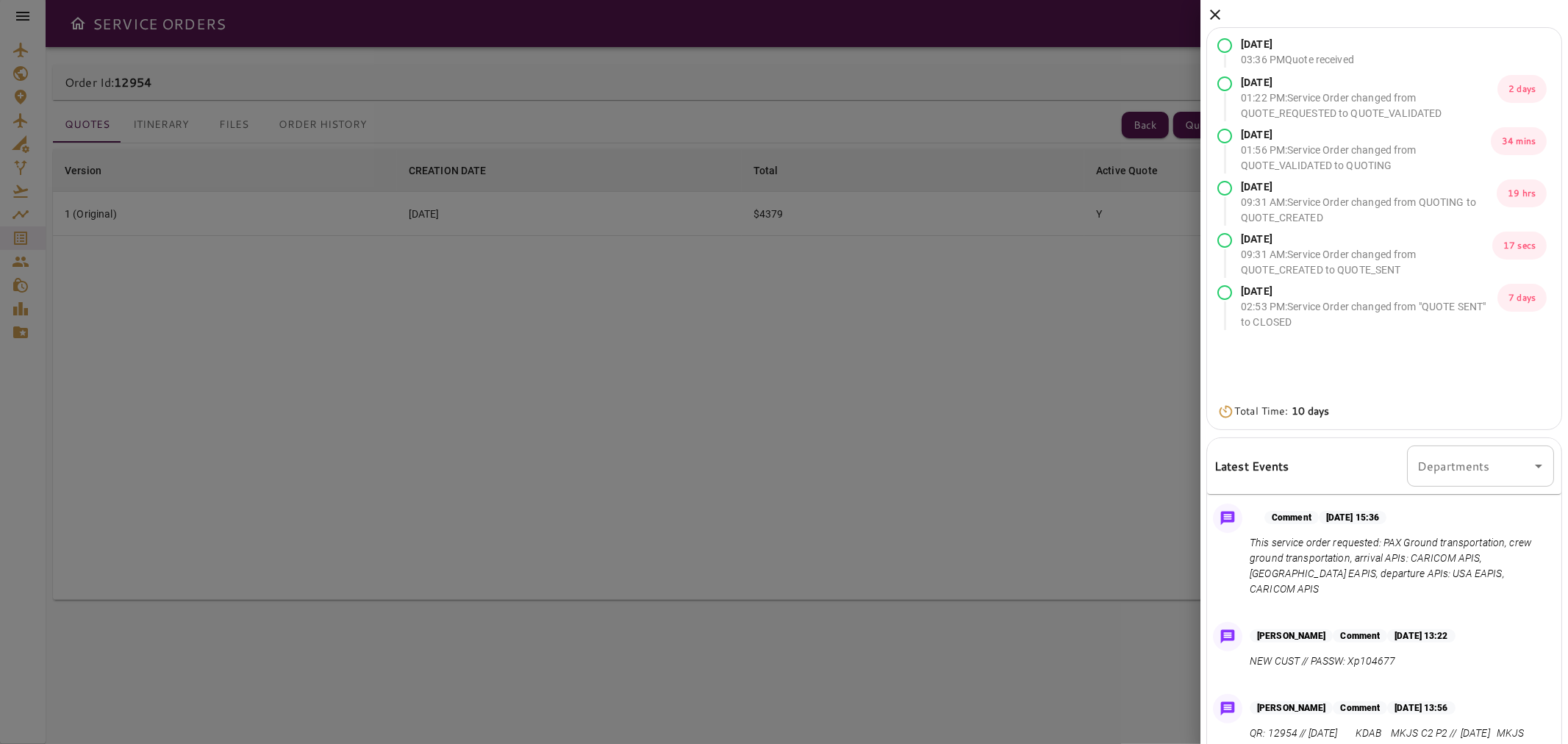
click at [1209, 8] on icon at bounding box center [1215, 14] width 18 height 18
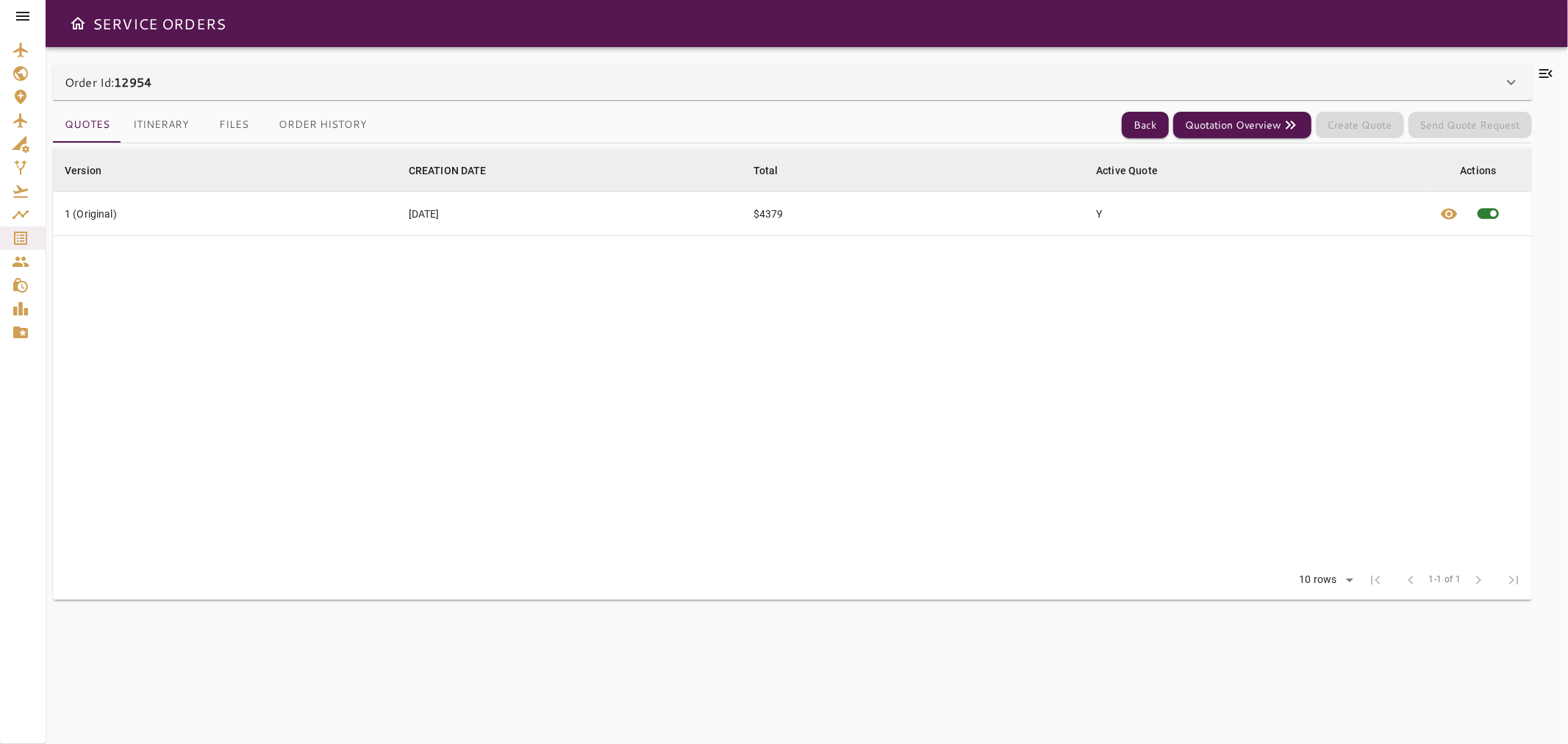
click at [174, 121] on button "Itinerary" at bounding box center [161, 125] width 79 height 36
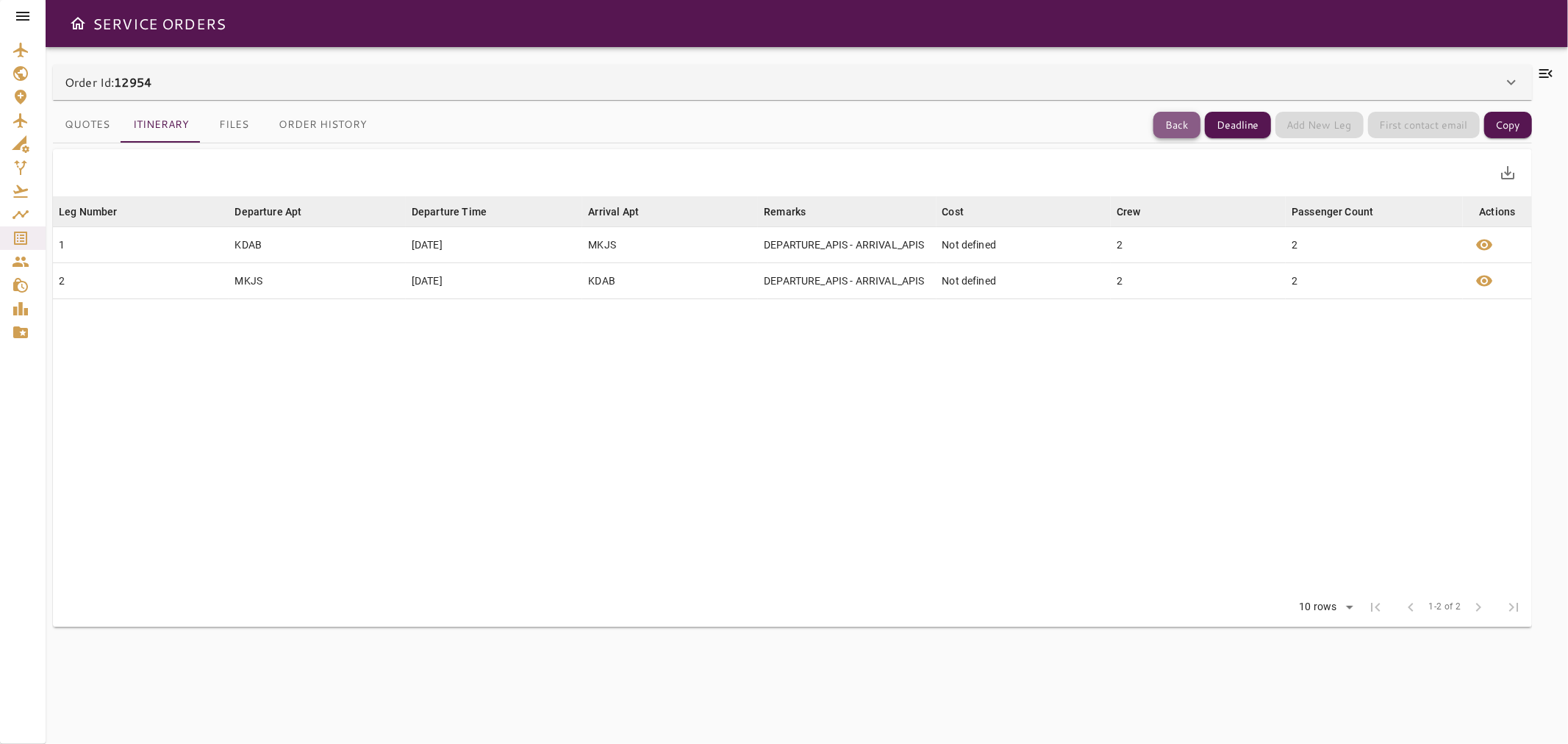
click at [1186, 128] on button "Back" at bounding box center [1177, 125] width 47 height 27
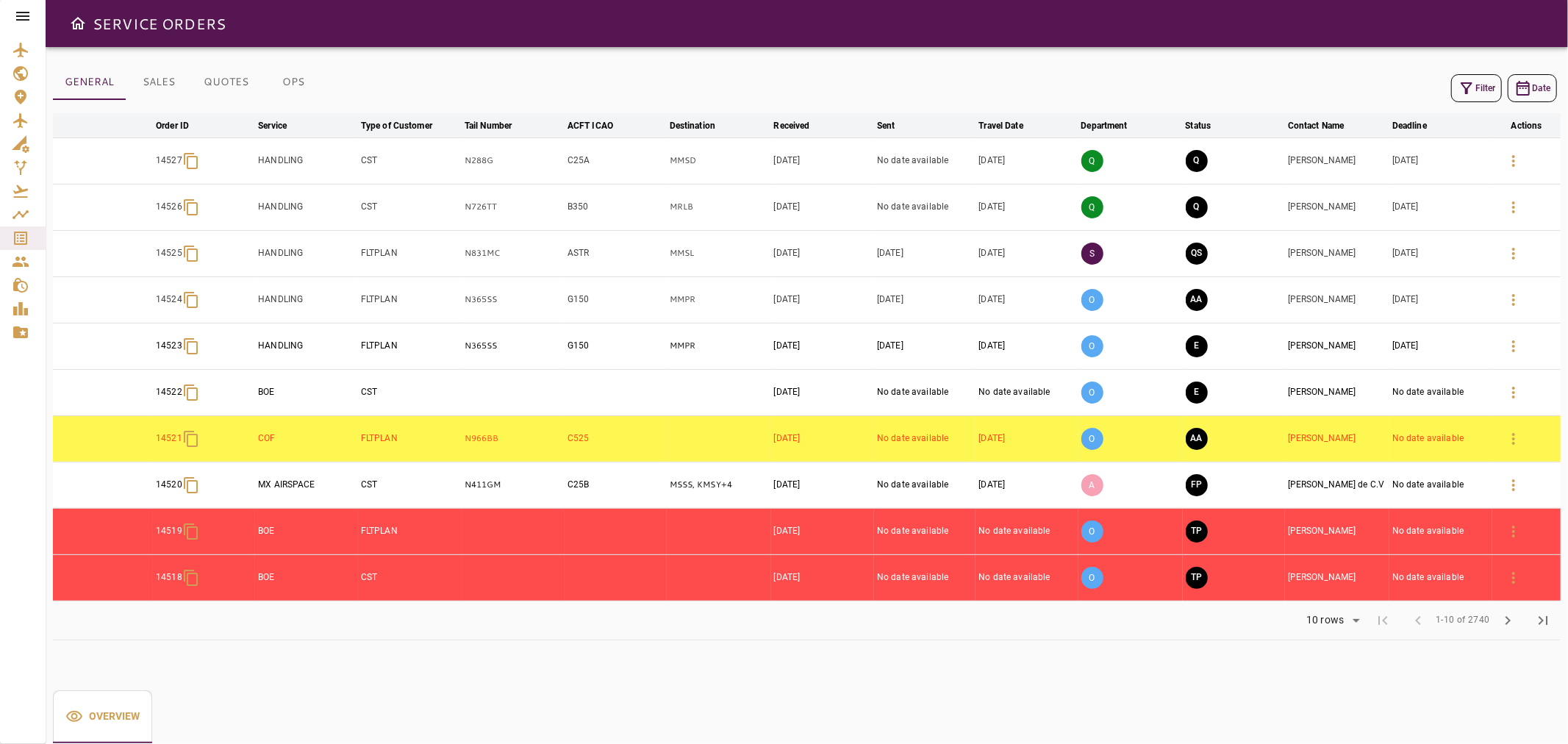
click at [1486, 86] on button "Filter" at bounding box center [1476, 88] width 50 height 28
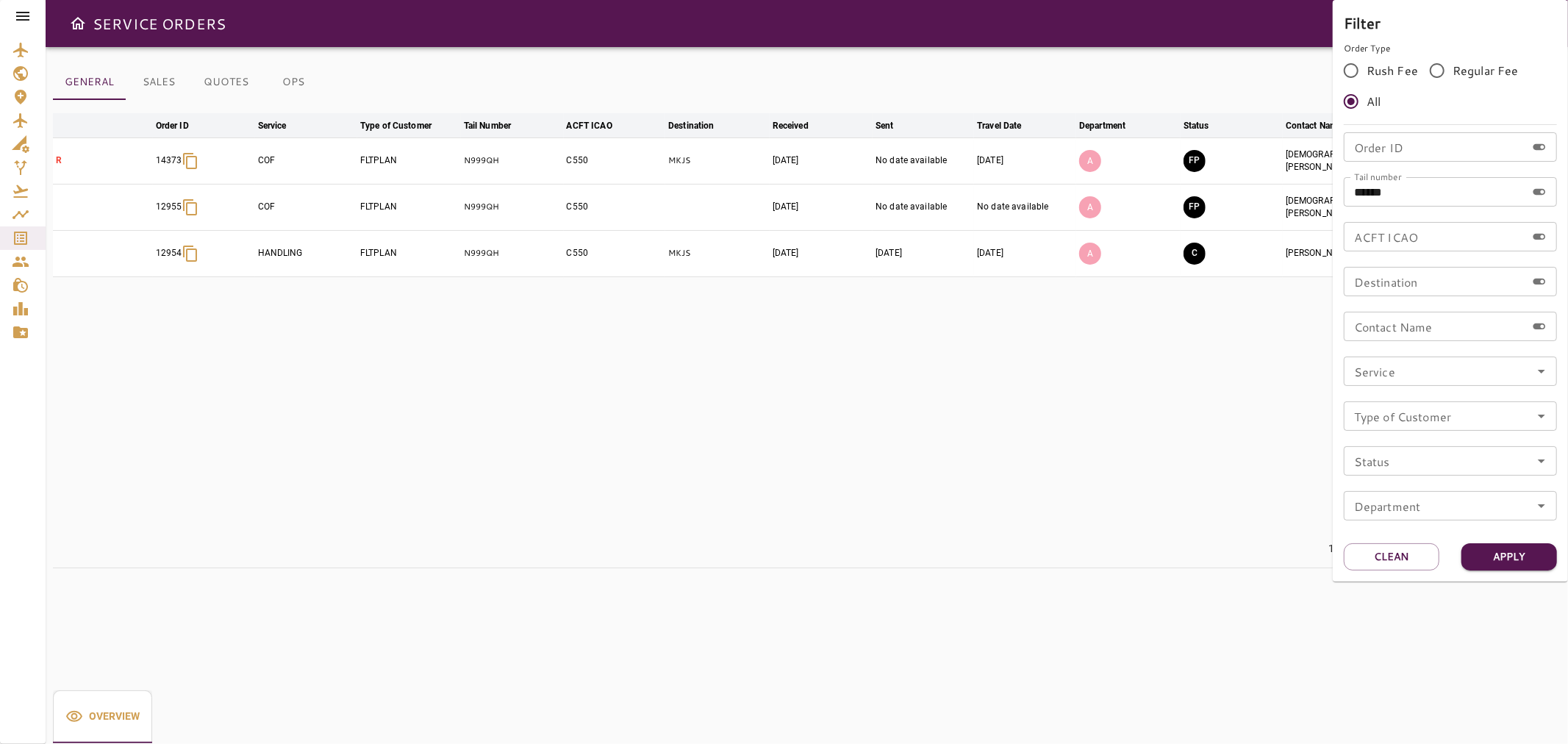
click at [1149, 69] on div at bounding box center [784, 372] width 1568 height 744
